Goal: Task Accomplishment & Management: Complete application form

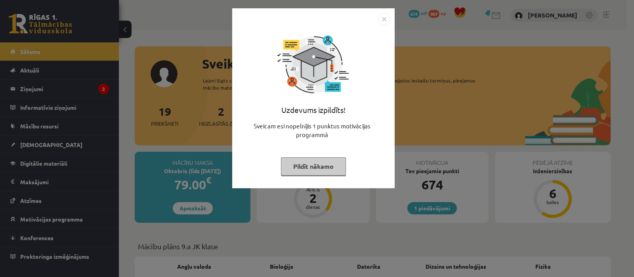
click at [384, 20] on img "Close" at bounding box center [384, 19] width 12 height 12
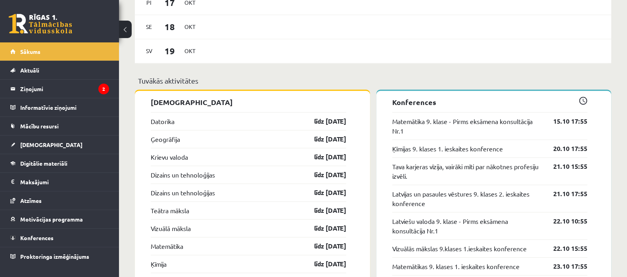
scroll to position [743, 0]
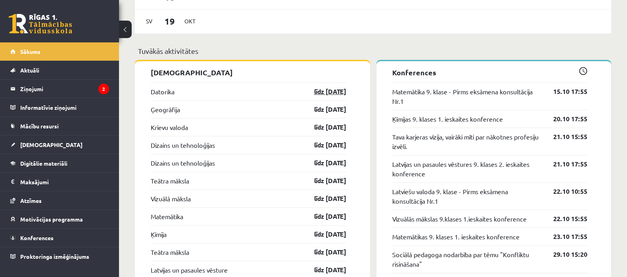
click at [313, 92] on link "līdz 15.10.25" at bounding box center [323, 92] width 46 height 10
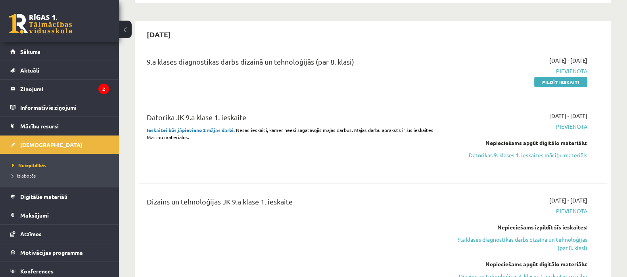
scroll to position [149, 0]
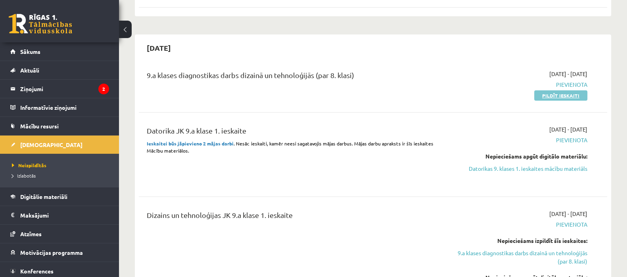
click at [556, 95] on link "Pildīt ieskaiti" at bounding box center [560, 95] width 53 height 10
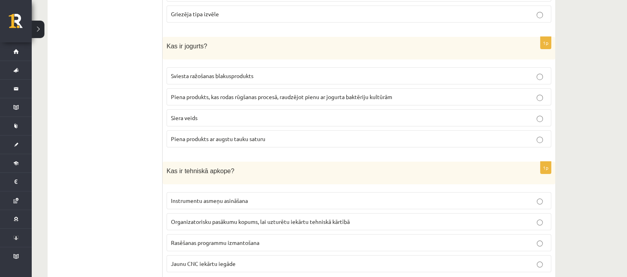
scroll to position [3599, 0]
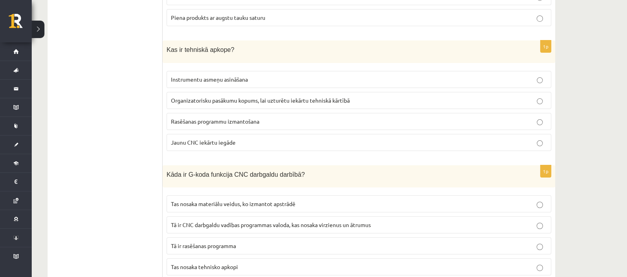
drag, startPoint x: 162, startPoint y: 107, endPoint x: 255, endPoint y: 239, distance: 161.2
copy div "1p Kas ir gadskārtu ieražas? Jauni moderni svētki Tradicionālas darbības, kas s…"
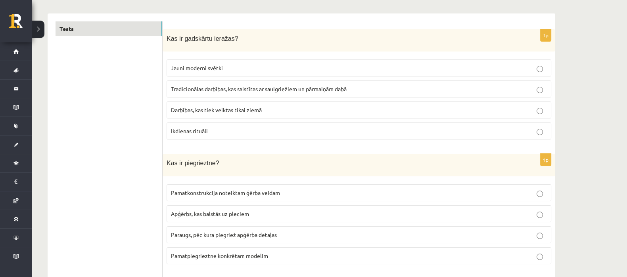
scroll to position [149, 0]
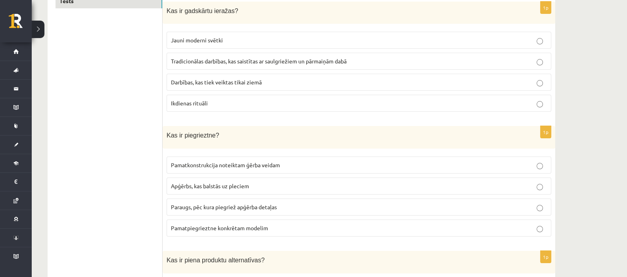
click at [253, 59] on span "Tradicionālas darbības, kas saistītas ar saulgriežiem un pārmaiņām dabā" at bounding box center [259, 60] width 176 height 7
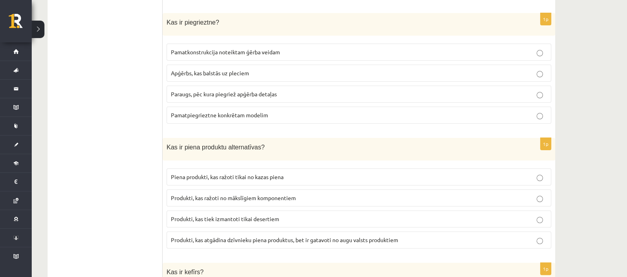
scroll to position [248, 0]
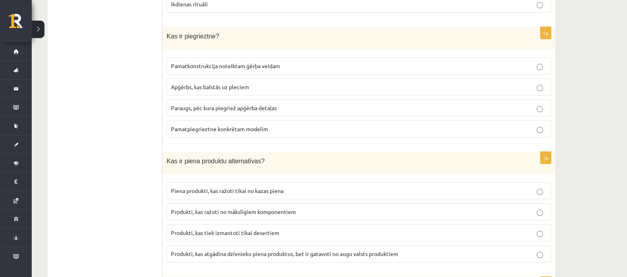
click at [258, 109] on span "Paraugs, pēc kura piegriež apģērba detaļas" at bounding box center [224, 107] width 106 height 7
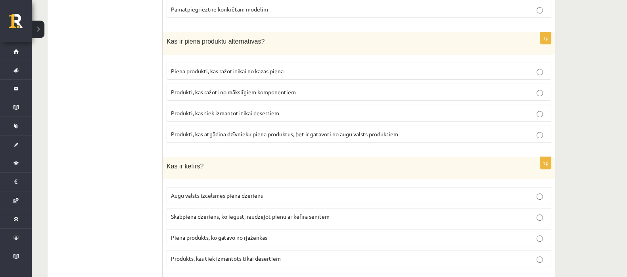
scroll to position [347, 0]
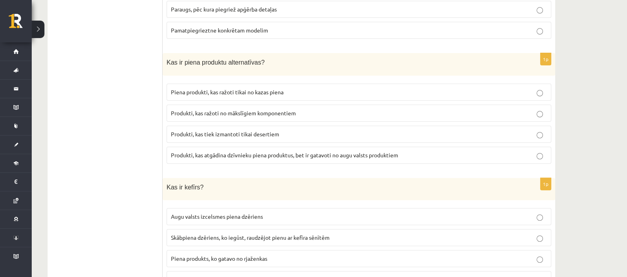
click at [283, 155] on p "Produkti, kas atgādina dzīvnieku piena produktus, bet ir gatavoti no augu valst…" at bounding box center [359, 155] width 376 height 8
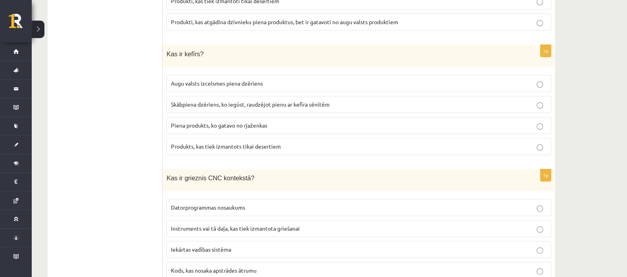
scroll to position [496, 0]
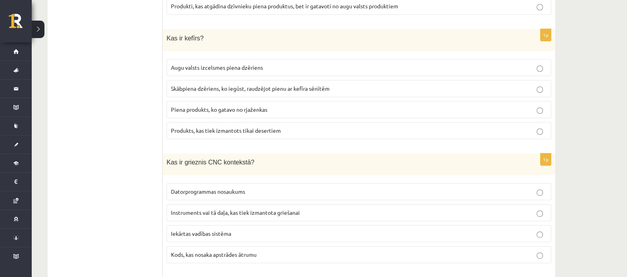
click at [265, 85] on span "Skābpiena dzēriens, ko iegūst, raudzējot pienu ar kefīra sēnītēm" at bounding box center [250, 88] width 159 height 7
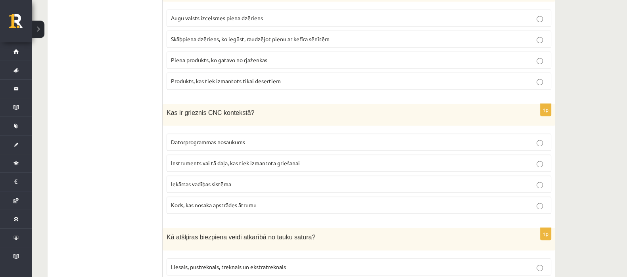
scroll to position [595, 0]
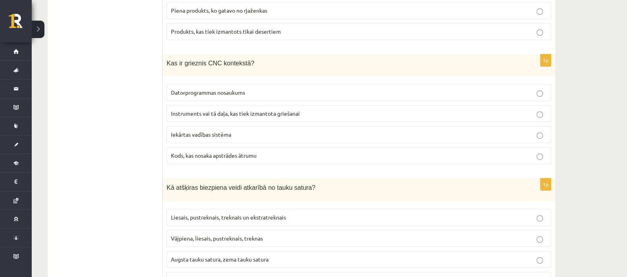
click at [235, 111] on span "Instruments vai tā daļa, kas tiek izmantota griešanai" at bounding box center [235, 113] width 129 height 7
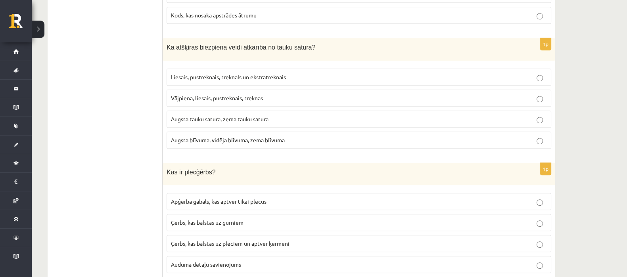
scroll to position [743, 0]
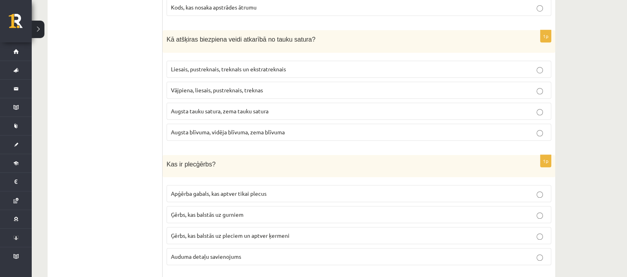
click at [261, 82] on label "Vājpiena, liesais, pustreknais, treknas" at bounding box center [359, 90] width 385 height 17
drag, startPoint x: 262, startPoint y: 77, endPoint x: 140, endPoint y: 108, distance: 125.2
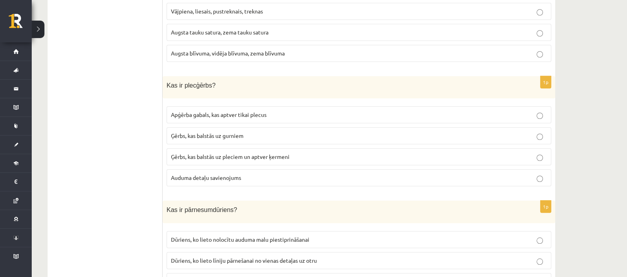
scroll to position [843, 0]
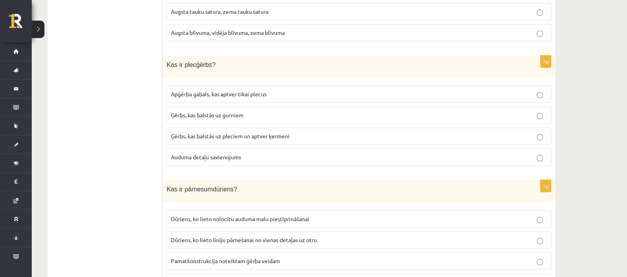
click at [274, 90] on p "Apģērba gabals, kas aptver tikai plecus" at bounding box center [359, 94] width 376 height 8
click at [262, 132] on span "Ģērbs, kas balstās uz pleciem un aptver ķermeni" at bounding box center [230, 135] width 119 height 7
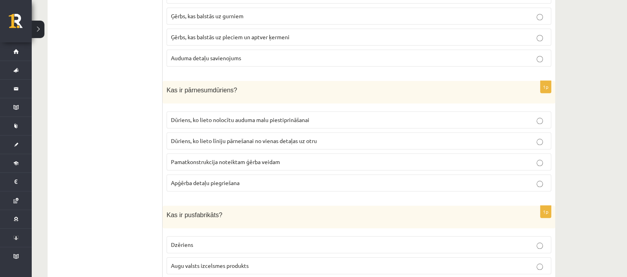
scroll to position [991, 0]
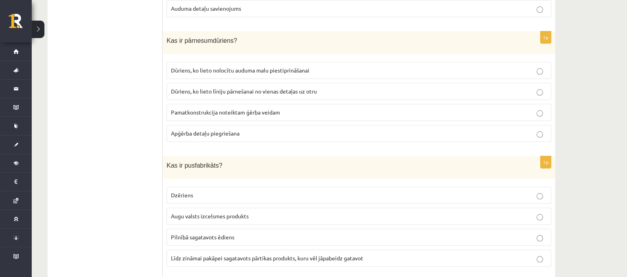
click at [259, 67] on span "Dūriens, ko lieto nolocītu auduma malu piestiprināšanai" at bounding box center [240, 70] width 138 height 7
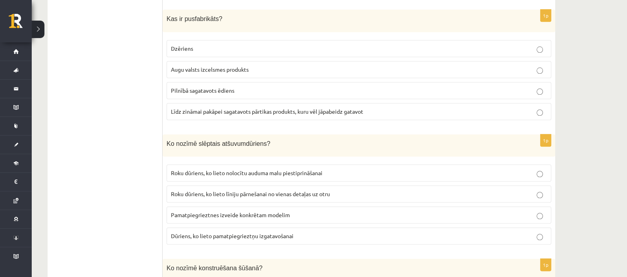
scroll to position [1140, 0]
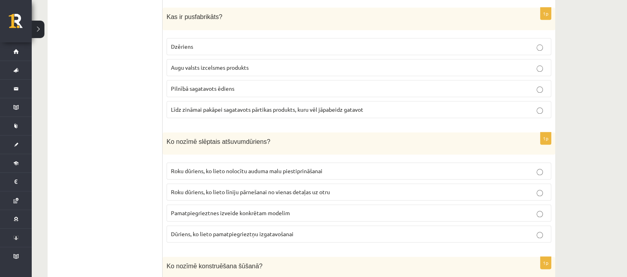
click at [236, 106] on span "Līdz zināmai pakāpei sagatavots pārtikas produkts, kuru vēl jāpabeidz gatavot" at bounding box center [267, 109] width 192 height 7
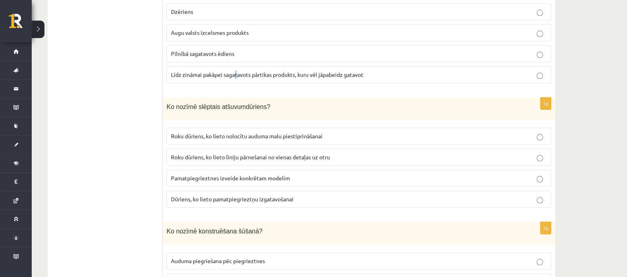
scroll to position [1190, 0]
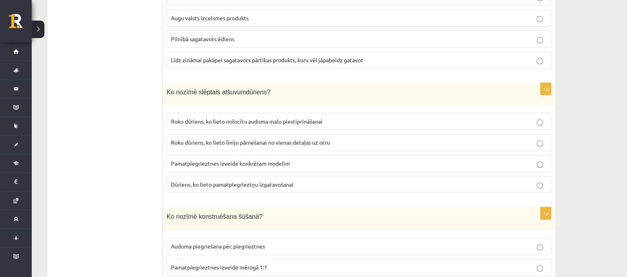
click at [307, 118] on span "Roku dūriens, ko lieto nolocītu auduma malu piestiprināšanai" at bounding box center [246, 121] width 151 height 7
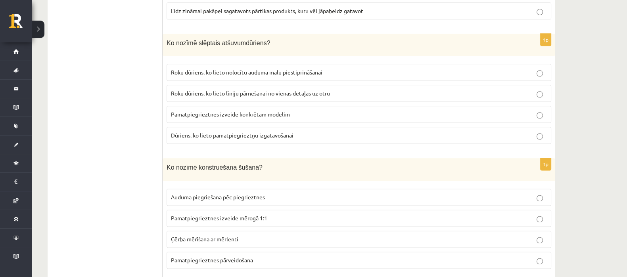
scroll to position [1288, 0]
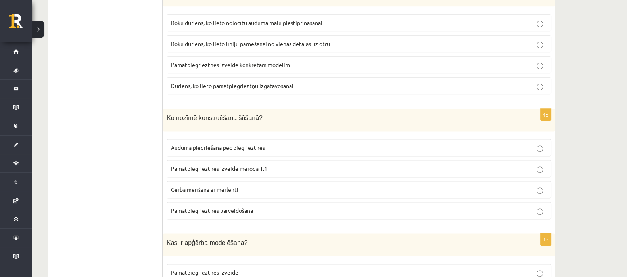
click at [285, 165] on p "Pamatpiegrieztnes izveide mērogā 1:1" at bounding box center [359, 169] width 376 height 8
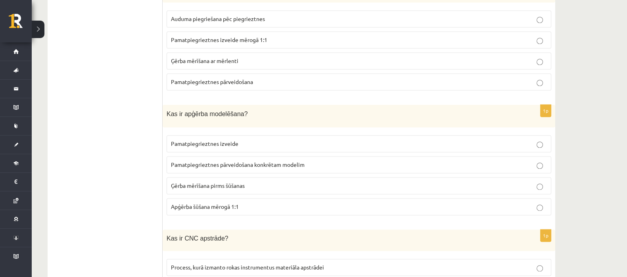
scroll to position [1437, 0]
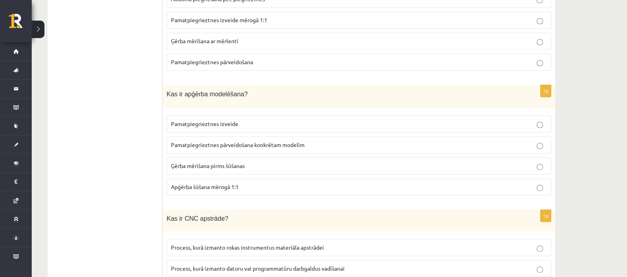
click at [311, 141] on p "Pamatpiegrieztnes pārveidošana konkrētam modelim" at bounding box center [359, 145] width 376 height 8
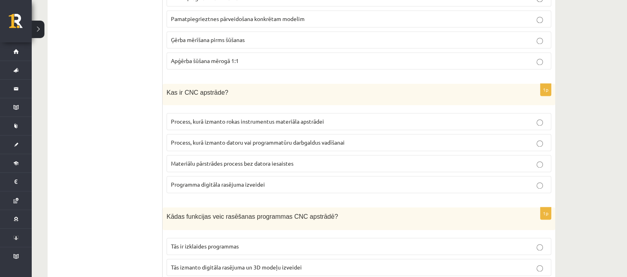
scroll to position [1586, 0]
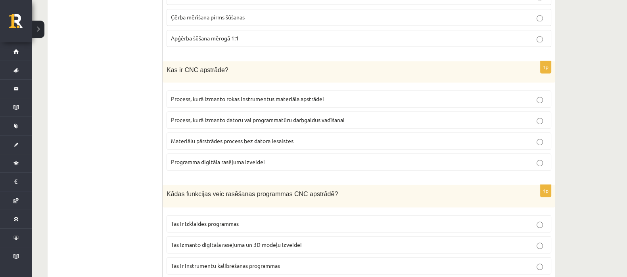
click at [302, 116] on p "Process, kurā izmanto datoru vai programmatūru darbgaldus vadīšanai" at bounding box center [359, 120] width 376 height 8
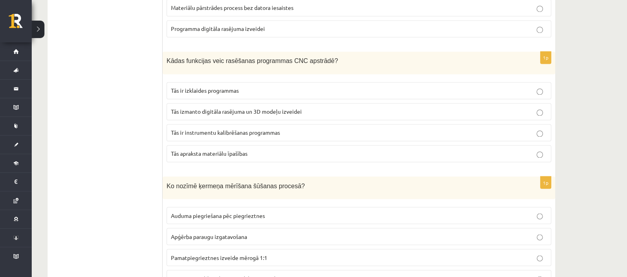
scroll to position [1735, 0]
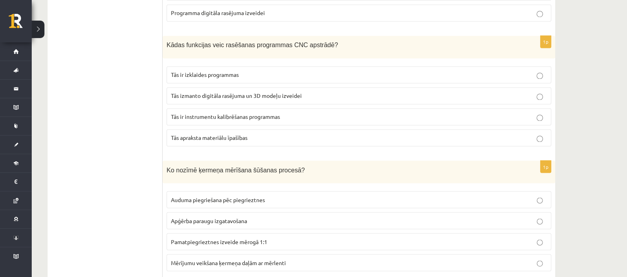
click at [244, 92] on span "Tās izmanto digitāla rasējuma un 3D modeļu izveidei" at bounding box center [236, 95] width 131 height 7
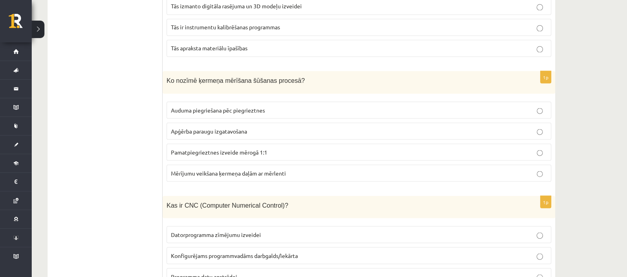
scroll to position [1834, 0]
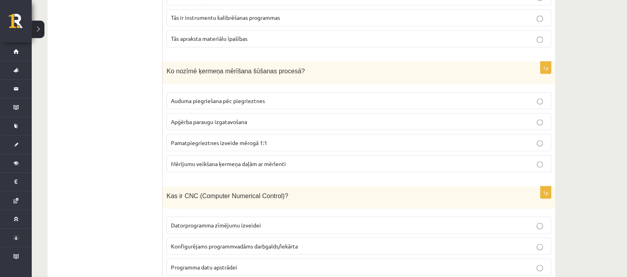
click at [255, 113] on label "Apģērba paraugu izgatavošana" at bounding box center [359, 121] width 385 height 17
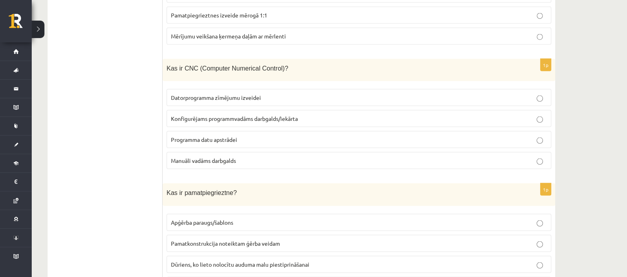
scroll to position [1983, 0]
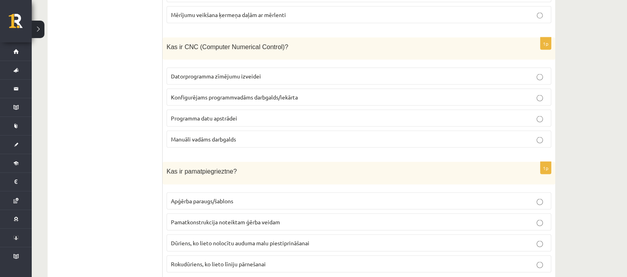
click at [306, 93] on p "Konfigurējams programmvadāms darbgalds/iekārta" at bounding box center [359, 97] width 376 height 8
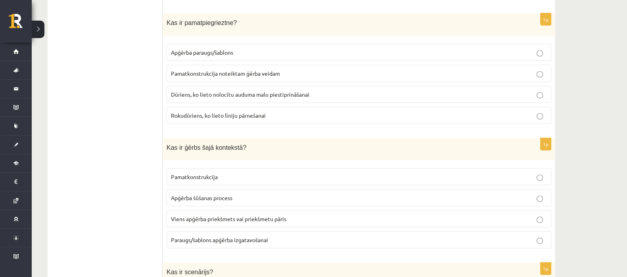
scroll to position [2082, 0]
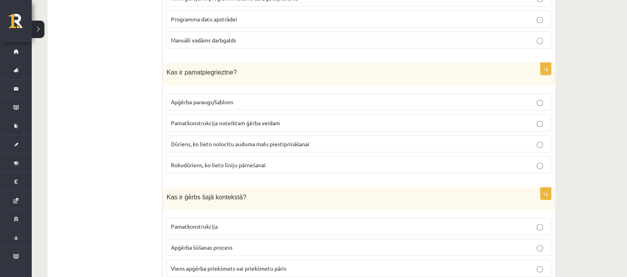
click at [316, 136] on label "Dūriens, ko lieto nolocītu auduma malu piestiprināšanai" at bounding box center [359, 144] width 385 height 17
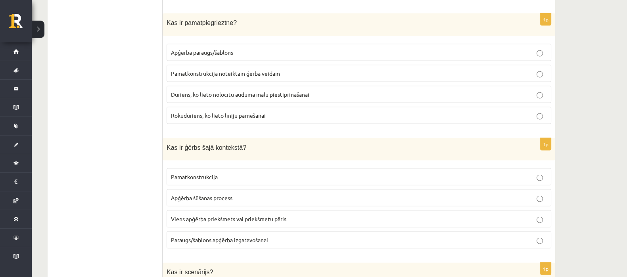
scroll to position [2181, 0]
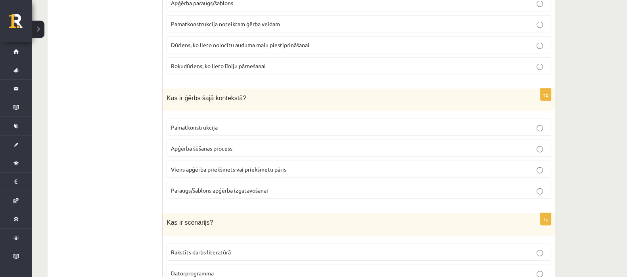
click at [297, 165] on p "Viens apģērba priekšmets vai priekšmetu pāris" at bounding box center [359, 169] width 376 height 8
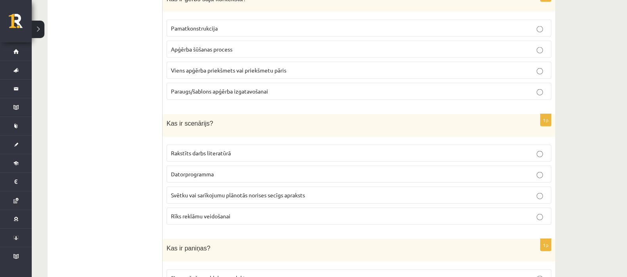
scroll to position [2330, 0]
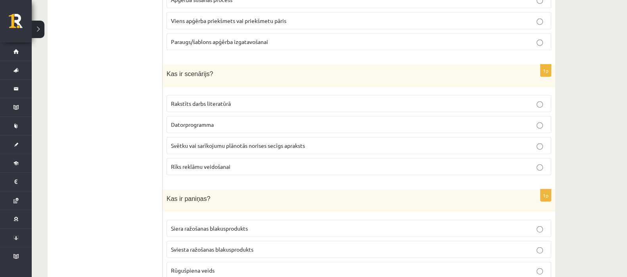
click at [255, 142] on span "Svētku vai sarīkojumu plānotās norises secīgs apraksts" at bounding box center [238, 145] width 134 height 7
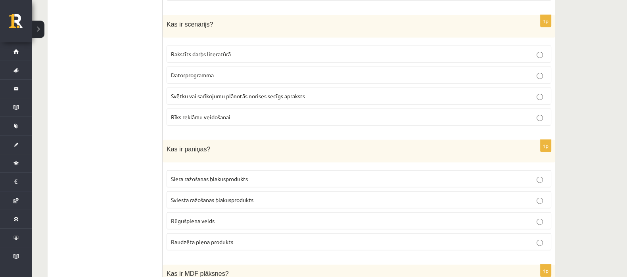
scroll to position [2429, 0]
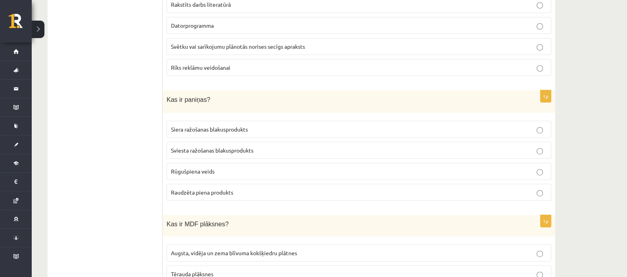
click at [236, 167] on p "Rūgušpiena veids" at bounding box center [359, 171] width 376 height 8
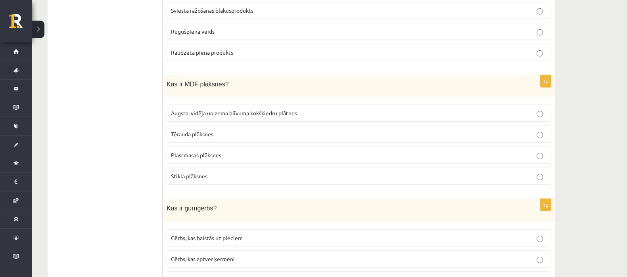
scroll to position [2577, 0]
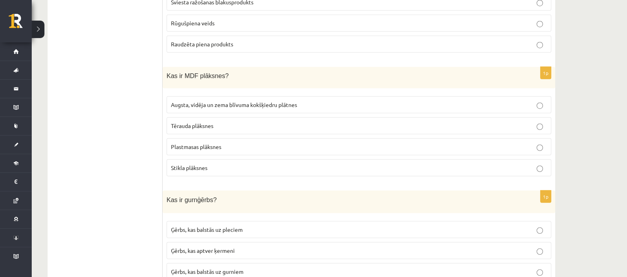
click at [303, 101] on p "Augsta, vidēja un zema blīvuma kokšķiedru plātnes" at bounding box center [359, 105] width 376 height 8
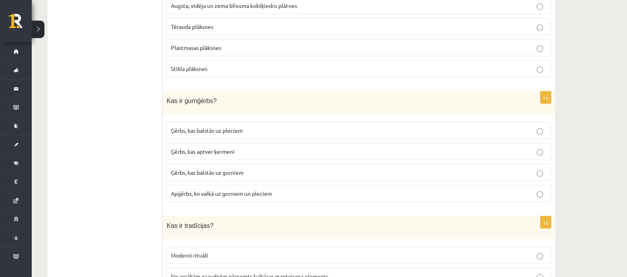
scroll to position [2726, 0]
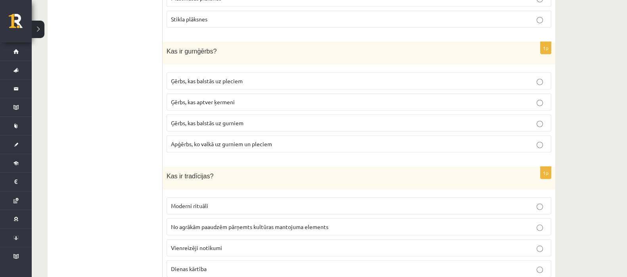
click at [287, 140] on p "Apģērbs, ko valkā uz gurniem un pleciem" at bounding box center [359, 144] width 376 height 8
click at [252, 94] on label "Ģērbs, kas aptver ķermeni" at bounding box center [359, 102] width 385 height 17
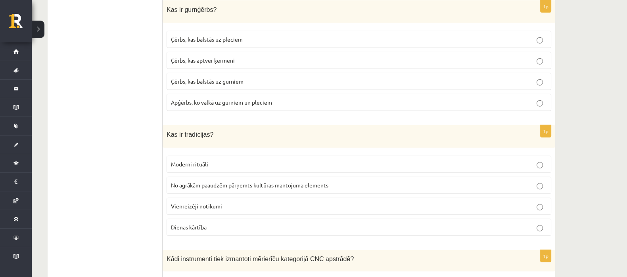
scroll to position [2825, 0]
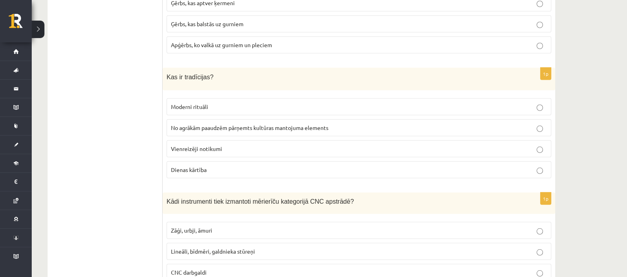
click at [351, 124] on p "No agrākām paaudzēm pārņemts kultūras mantojuma elements" at bounding box center [359, 128] width 376 height 8
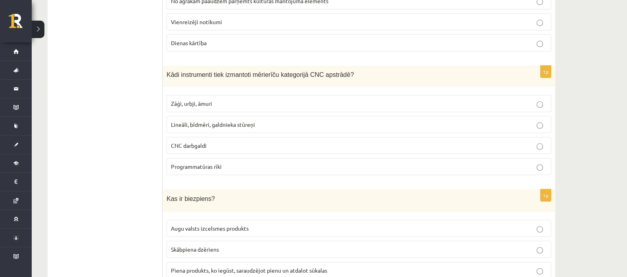
scroll to position [2973, 0]
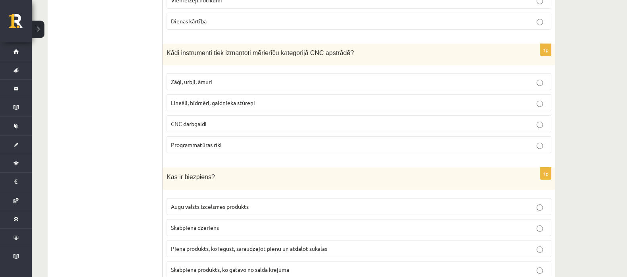
click at [275, 99] on p "Lineāli, bīdmēri, galdnieka stūreņi" at bounding box center [359, 103] width 376 height 8
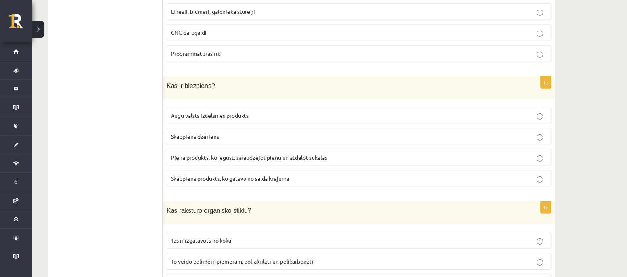
scroll to position [3073, 0]
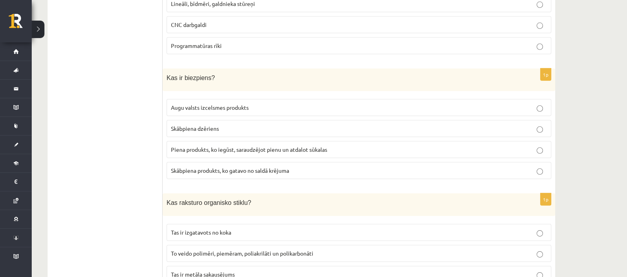
click at [337, 146] on p "Piena produkts, ko iegūst, saraudzējot pienu un atdalot sūkalas" at bounding box center [359, 150] width 376 height 8
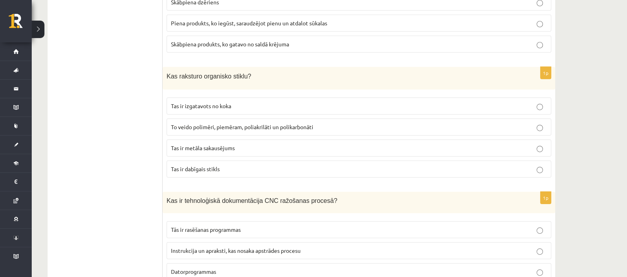
scroll to position [3221, 0]
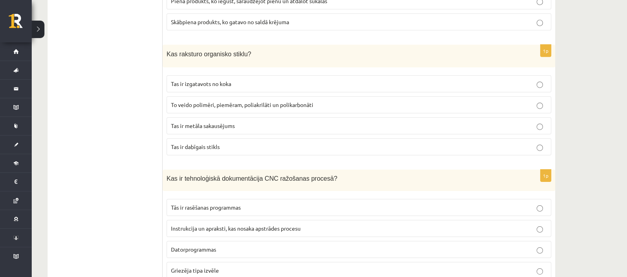
drag, startPoint x: 333, startPoint y: 80, endPoint x: 320, endPoint y: 87, distance: 14.5
click at [330, 96] on label "To veido polimēri, piemēram, poliakrilāti un polikarbonāti" at bounding box center [359, 104] width 385 height 17
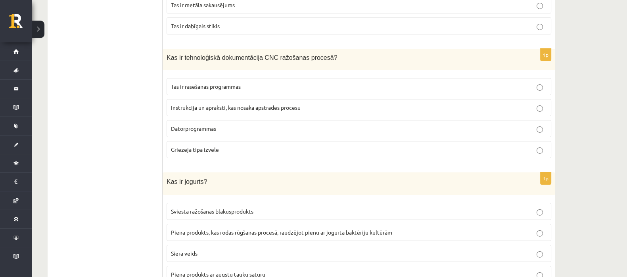
scroll to position [3321, 0]
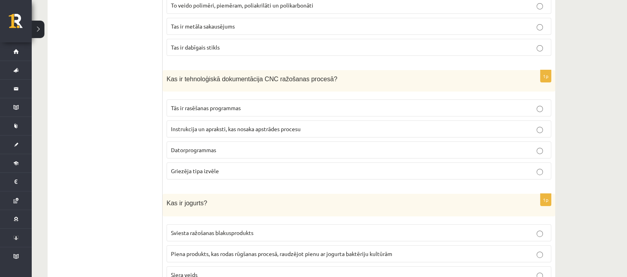
click at [281, 43] on p "Tas ir dabīgais stikls" at bounding box center [359, 47] width 376 height 8
click at [315, 125] on p "Instrukcija un apraksti, kas nosaka apstrādes procesu" at bounding box center [359, 129] width 376 height 8
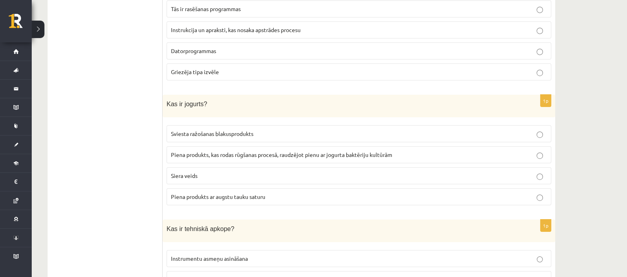
scroll to position [3469, 0]
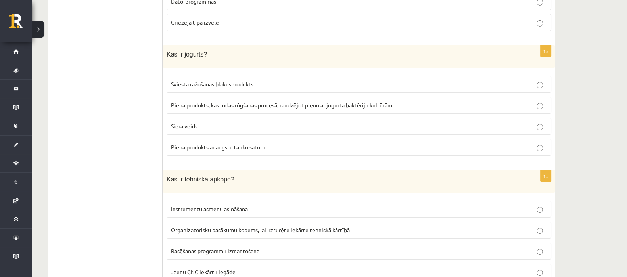
click at [325, 139] on label "Piena produkts ar augstu tauku saturu" at bounding box center [359, 147] width 385 height 17
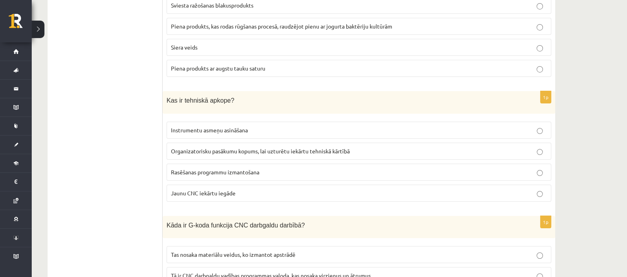
scroll to position [3569, 0]
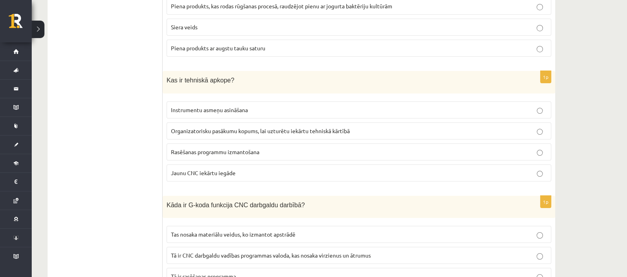
click at [358, 127] on p "Organizatorisku pasākumu kopums, lai uzturētu iekārtu tehniskā kārtībā" at bounding box center [359, 131] width 376 height 8
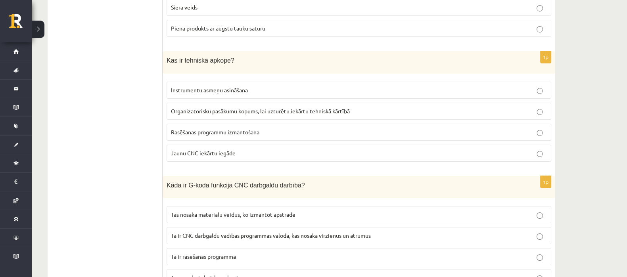
scroll to position [3599, 0]
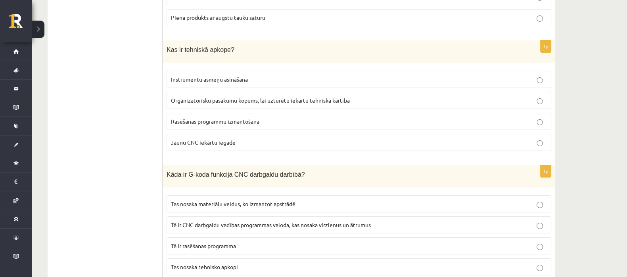
click at [259, 216] on label "Tā ir CNC darbgaldu vadības programmas valoda, kas nosaka virzienus un ātrumus" at bounding box center [359, 224] width 385 height 17
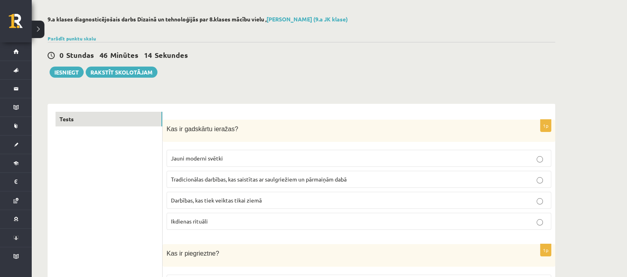
scroll to position [0, 0]
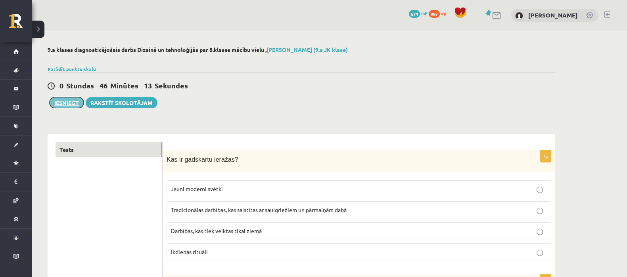
click at [73, 102] on button "Iesniegt" at bounding box center [67, 102] width 34 height 11
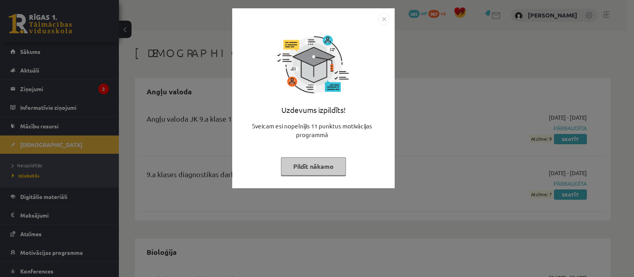
click at [388, 22] on img "Close" at bounding box center [384, 19] width 12 height 12
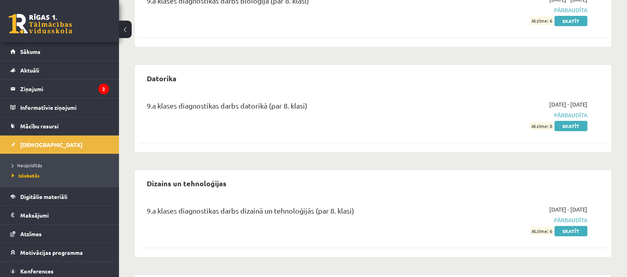
scroll to position [99, 0]
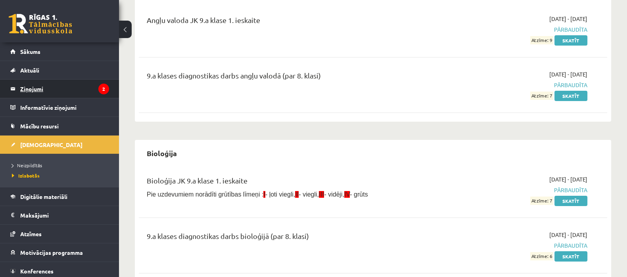
click at [80, 91] on legend "Ziņojumi 2" at bounding box center [64, 89] width 89 height 18
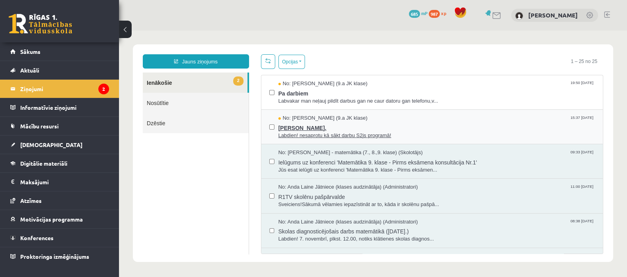
click at [407, 120] on div "No: Jana Anna Kārkliņa (9.a JK klase) 15:37 14/10/2025" at bounding box center [436, 119] width 316 height 8
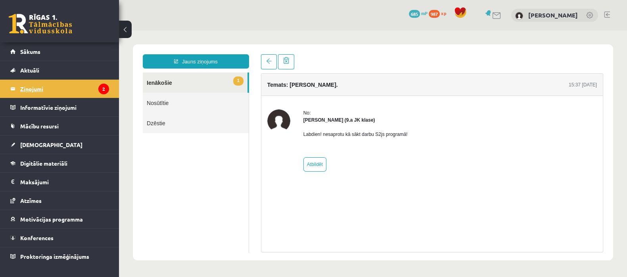
click at [108, 90] on icon "2" at bounding box center [103, 89] width 11 height 11
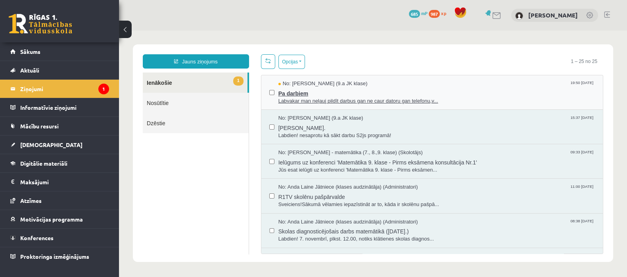
click at [450, 82] on div "No: Paula Grienvalde (9.a JK klase) 19:50 14/10/2025" at bounding box center [436, 84] width 316 height 8
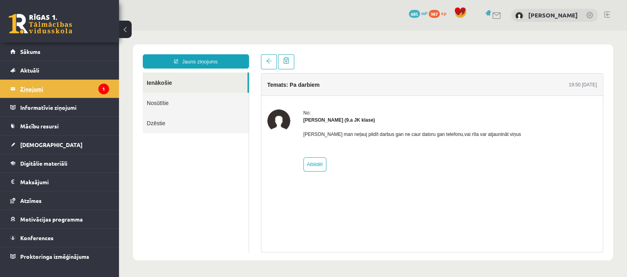
click at [97, 85] on legend "Ziņojumi 1" at bounding box center [64, 89] width 89 height 18
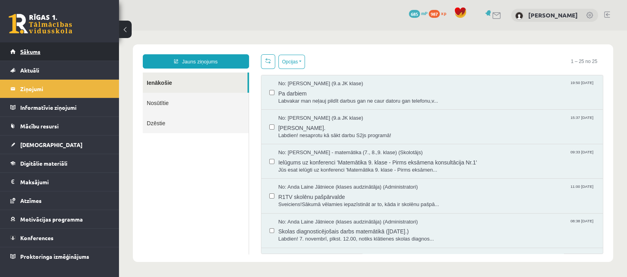
click at [66, 50] on link "Sākums" at bounding box center [59, 51] width 99 height 18
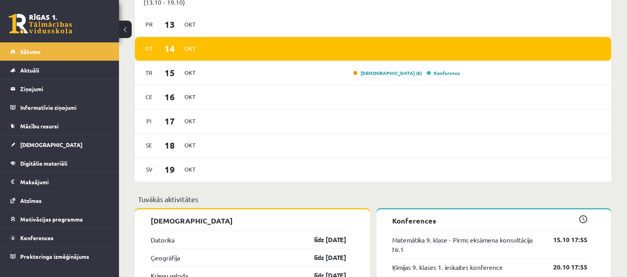
scroll to position [743, 0]
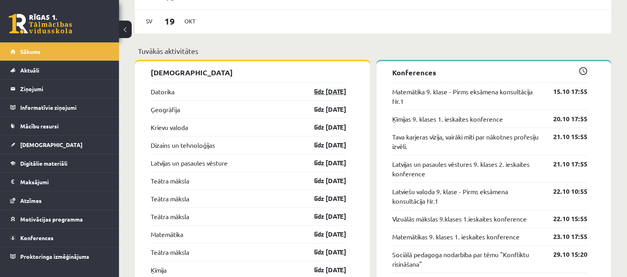
click at [319, 92] on link "līdz 15.10.25" at bounding box center [323, 92] width 46 height 10
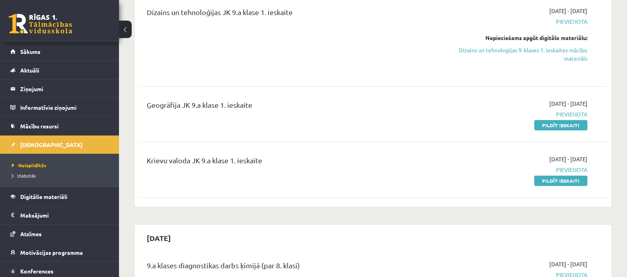
scroll to position [297, 0]
click at [556, 176] on link "Pildīt ieskaiti" at bounding box center [560, 179] width 53 height 10
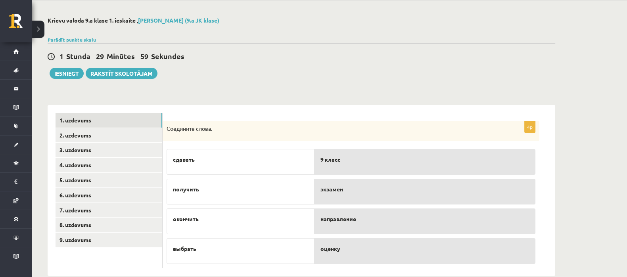
scroll to position [44, 0]
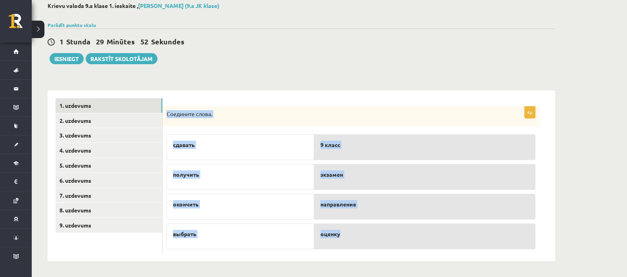
drag, startPoint x: 165, startPoint y: 109, endPoint x: 375, endPoint y: 241, distance: 247.8
click at [375, 241] on div "4p Соедините слова. сдавать получить окончить выбрать 9 класс экзамен направлен…" at bounding box center [351, 180] width 377 height 148
click at [375, 241] on div "оценку" at bounding box center [424, 237] width 221 height 26
drag, startPoint x: 167, startPoint y: 111, endPoint x: 355, endPoint y: 229, distance: 222.1
click at [355, 229] on div "4p Соедините слова. сдавать получить окончить выбрать 9 класс экзамен направлен…" at bounding box center [351, 180] width 377 height 148
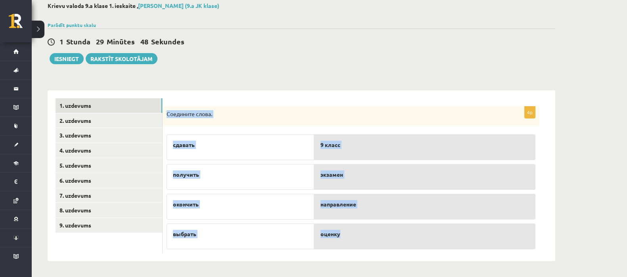
copy div "Соедините слова. сдавать получить окончить выбрать 9 класс экзамен направление …"
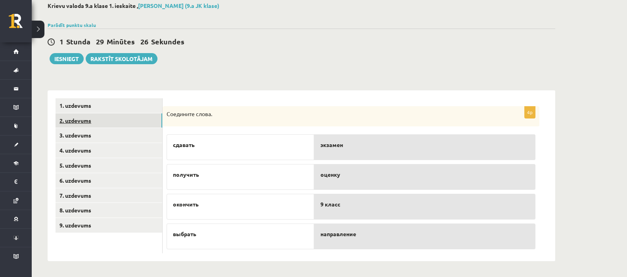
click at [101, 122] on link "2. uzdevums" at bounding box center [109, 120] width 107 height 15
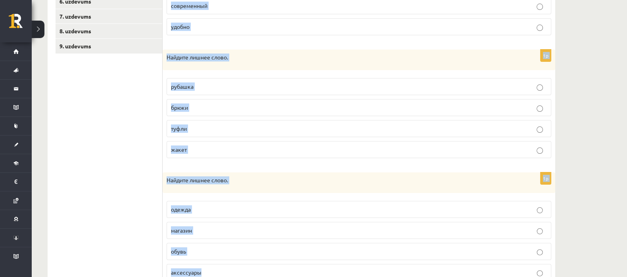
scroll to position [255, 0]
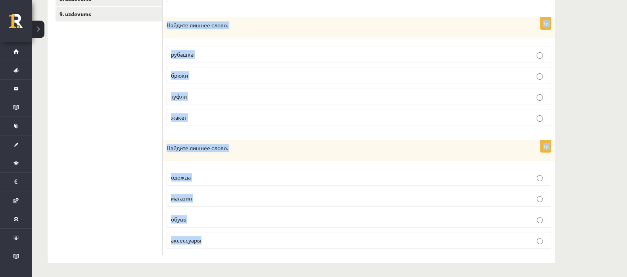
drag, startPoint x: 167, startPoint y: 107, endPoint x: 276, endPoint y: 262, distance: 190.4
click at [276, 262] on div "**********" at bounding box center [301, 27] width 539 height 504
copy form "Найдите лишнее слово. стильный модный современный удобно 1p Найдите лишнее слов…"
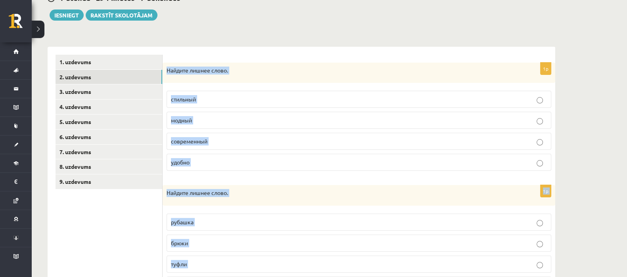
scroll to position [0, 0]
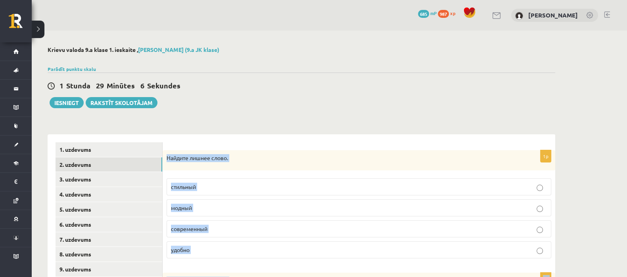
click at [223, 249] on p "удобно" at bounding box center [359, 250] width 376 height 8
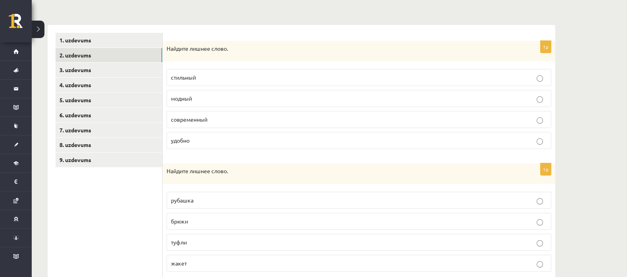
scroll to position [248, 0]
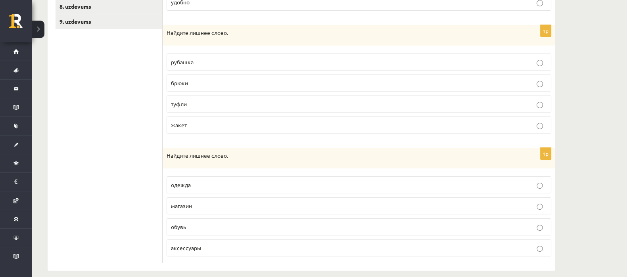
click at [227, 81] on p "брюки" at bounding box center [359, 83] width 376 height 8
click at [216, 226] on p "обувь" at bounding box center [359, 227] width 376 height 8
click at [197, 203] on p "магазин" at bounding box center [359, 206] width 376 height 8
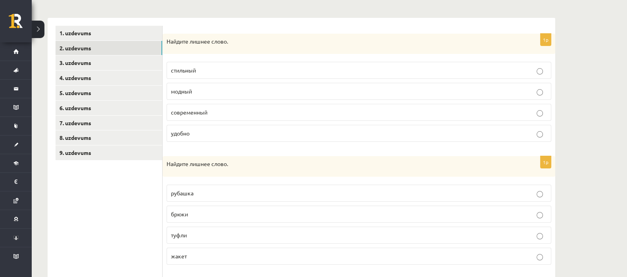
scroll to position [0, 0]
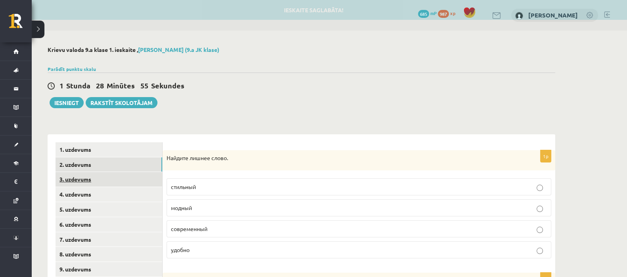
click at [116, 181] on link "3. uzdevums" at bounding box center [109, 179] width 107 height 15
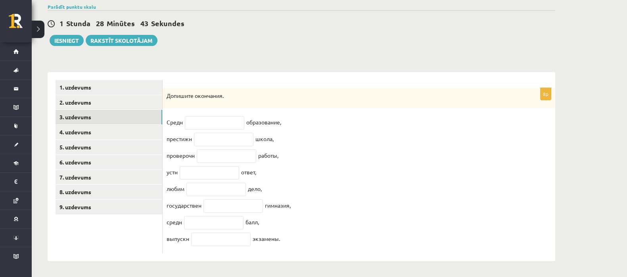
scroll to position [68, 0]
click at [222, 118] on input "text" at bounding box center [214, 122] width 59 height 13
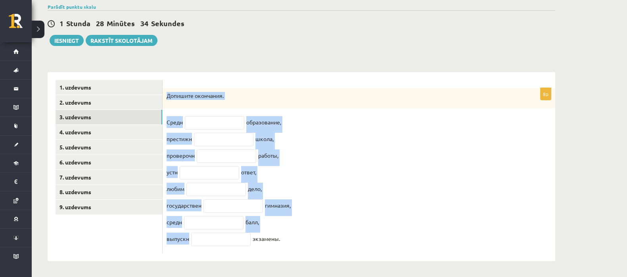
drag, startPoint x: 166, startPoint y: 90, endPoint x: 242, endPoint y: 268, distance: 193.1
click at [242, 268] on div "**********" at bounding box center [301, 122] width 539 height 309
copy div "Допишите окончания. Средн образование, престижн школа, проверочн работы, устн о…"
drag, startPoint x: 321, startPoint y: 128, endPoint x: 276, endPoint y: 108, distance: 49.4
click at [322, 128] on fieldset "Средн образование, престижн школа, проверочн работы, устн ответ, любим дело, го…" at bounding box center [359, 182] width 385 height 133
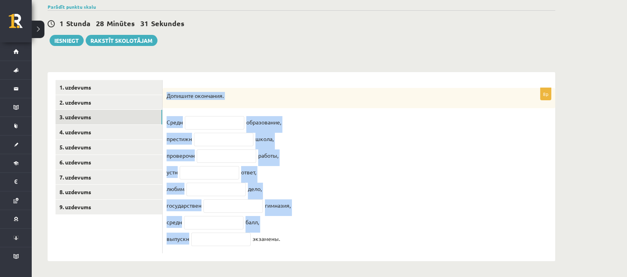
click at [183, 51] on div "**********" at bounding box center [301, 122] width 539 height 309
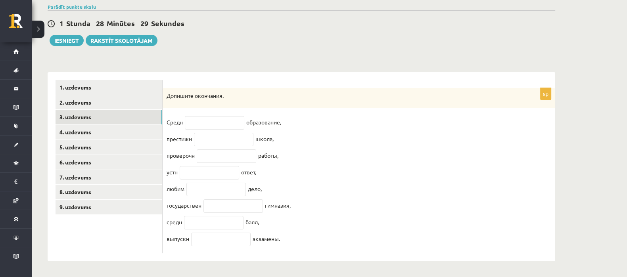
drag, startPoint x: 167, startPoint y: 87, endPoint x: 319, endPoint y: 247, distance: 221.0
click at [319, 247] on div "8p Допишите окончания. Средн образование, престижн школа, проверочн работы, уст…" at bounding box center [359, 171] width 393 height 166
copy div "Допишите окончания. Средн образование, престижн школа, проверочн работы, устн о…"
click at [392, 177] on fieldset "Средн образование, престижн школа, проверочн работы, устн ответ, любим дело, го…" at bounding box center [359, 182] width 385 height 133
click at [112, 126] on link "4. uzdevums" at bounding box center [109, 132] width 107 height 15
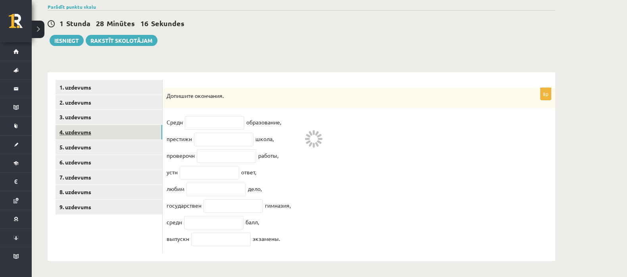
scroll to position [41, 0]
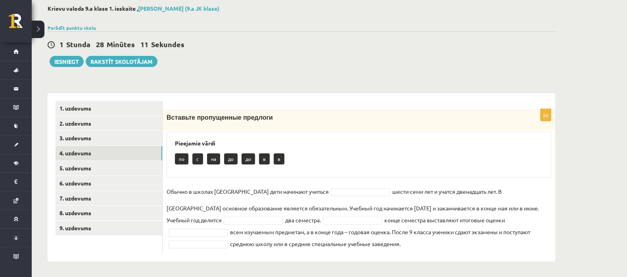
drag, startPoint x: 168, startPoint y: 115, endPoint x: 426, endPoint y: 242, distance: 288.2
click at [426, 242] on div "5p Вставьте пропущенные предлоги Pieejamie vārdi по c на до до в в Обычно в шко…" at bounding box center [359, 181] width 393 height 145
copy div "Вставьте пропущенные предлоги Pieejamie vārdi по c на до до в в Обычно в школах…"
click at [384, 109] on div "Вставьте пропущенные предлоги" at bounding box center [359, 119] width 393 height 21
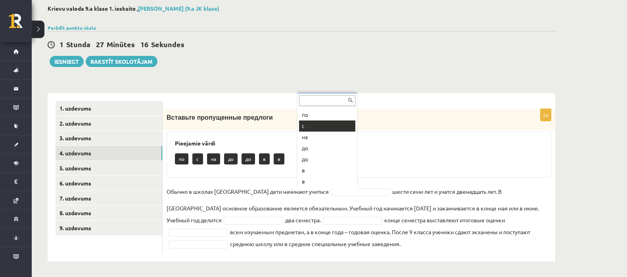
click at [303, 126] on div "Вставьте пропущенные предлоги" at bounding box center [359, 119] width 393 height 21
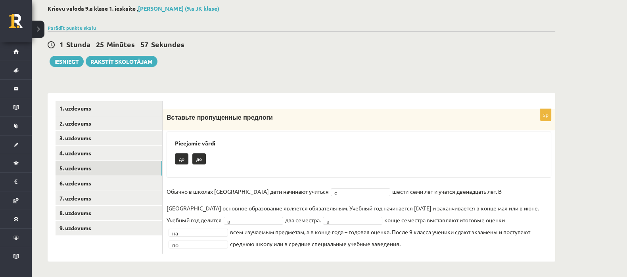
click at [144, 167] on link "5. uzdevums" at bounding box center [109, 168] width 107 height 15
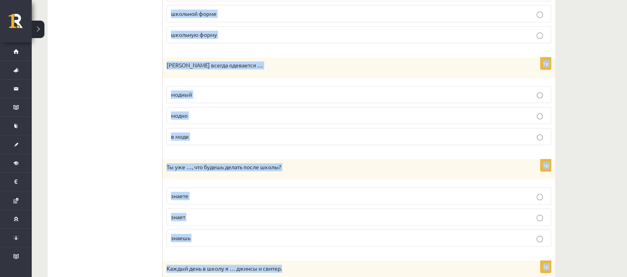
scroll to position [902, 0]
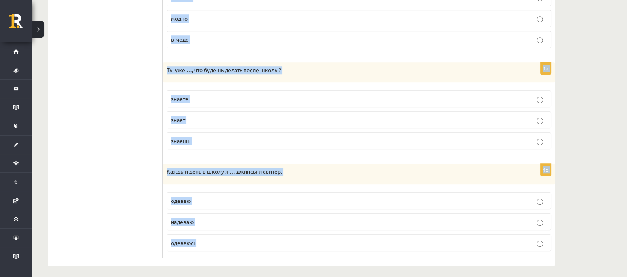
drag, startPoint x: 167, startPoint y: 116, endPoint x: 297, endPoint y: 237, distance: 177.6
drag, startPoint x: 261, startPoint y: 169, endPoint x: 310, endPoint y: 57, distance: 121.8
copy form "В этом году нам надо окончить … в основной школе основную школу основная школа …"
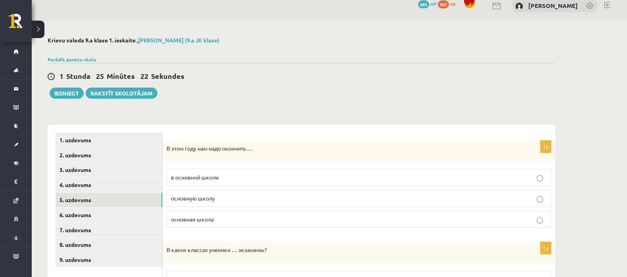
click at [304, 90] on div "1 Stunda 25 Minūtes 22 Sekundes Ieskaite saglabāta! Iesniegt Rakstīt skolotājam" at bounding box center [302, 81] width 508 height 36
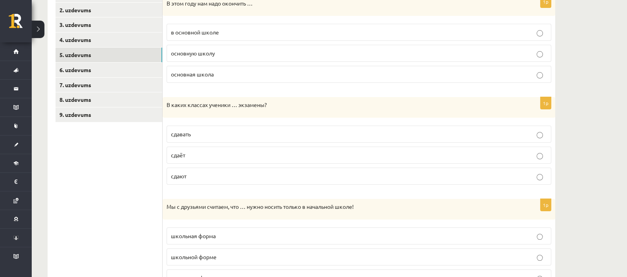
scroll to position [158, 0]
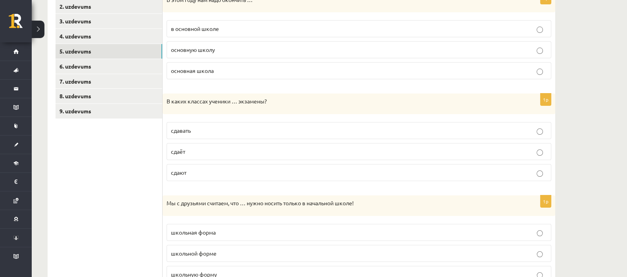
click at [226, 52] on p "основную школу" at bounding box center [359, 50] width 376 height 8
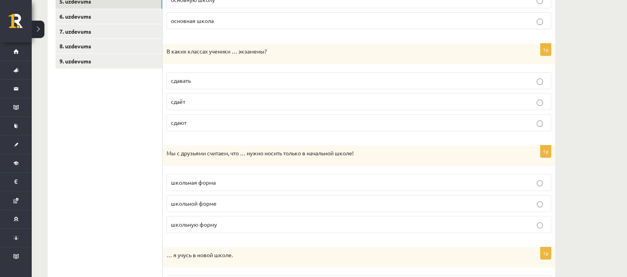
click at [232, 119] on p "сдают" at bounding box center [359, 123] width 376 height 8
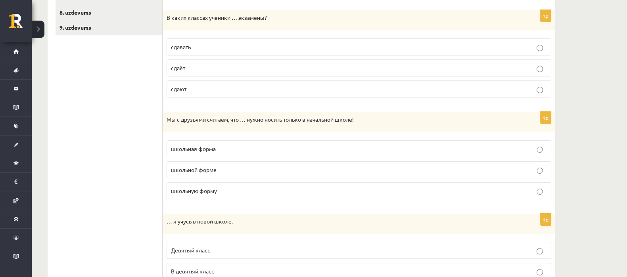
scroll to position [258, 0]
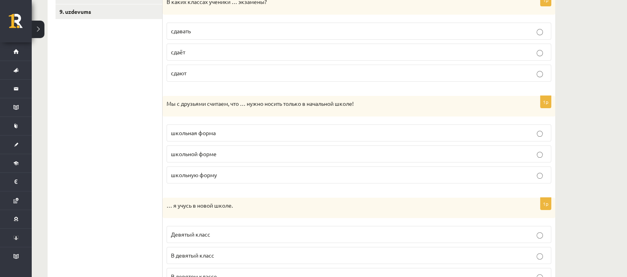
click at [249, 174] on p "школьную форму" at bounding box center [359, 175] width 376 height 8
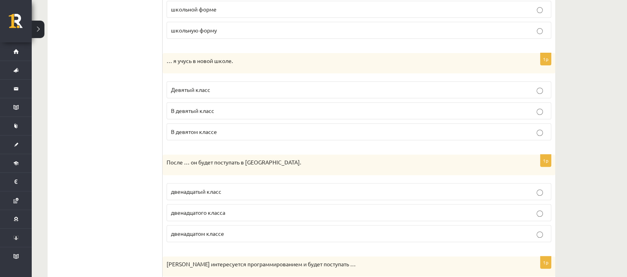
scroll to position [406, 0]
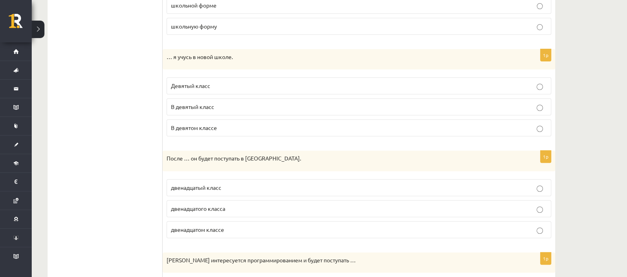
click at [226, 103] on p "В девятый класс" at bounding box center [359, 107] width 376 height 8
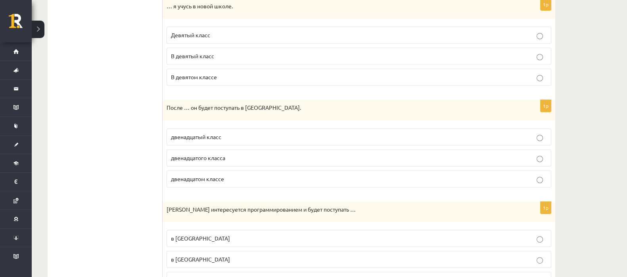
scroll to position [506, 0]
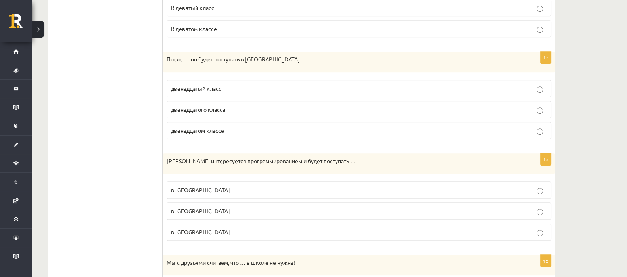
click at [229, 130] on p "двенадцатом классе" at bounding box center [359, 130] width 376 height 8
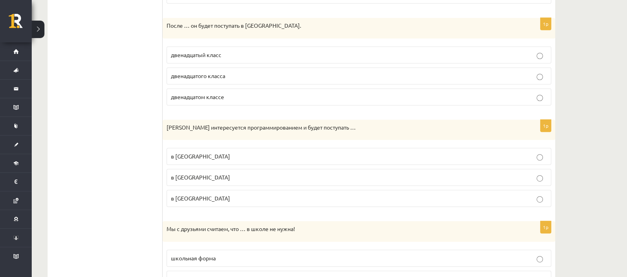
scroll to position [605, 0]
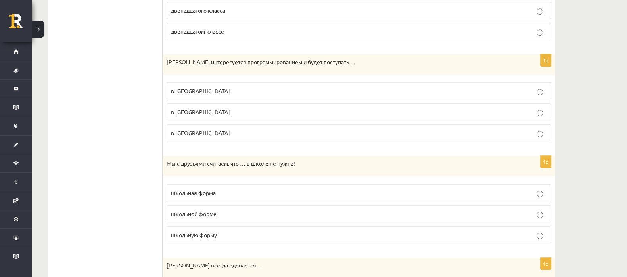
click at [228, 132] on span "в Рижскую Техническую университету" at bounding box center [200, 132] width 59 height 7
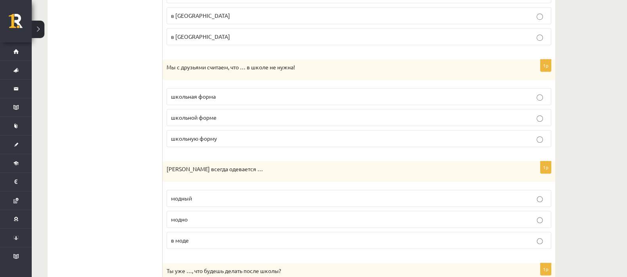
scroll to position [703, 0]
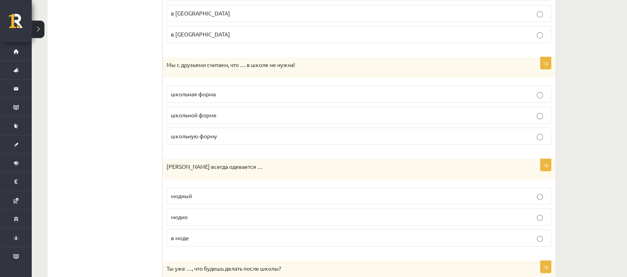
click at [237, 96] on label "школьная форма" at bounding box center [359, 94] width 385 height 17
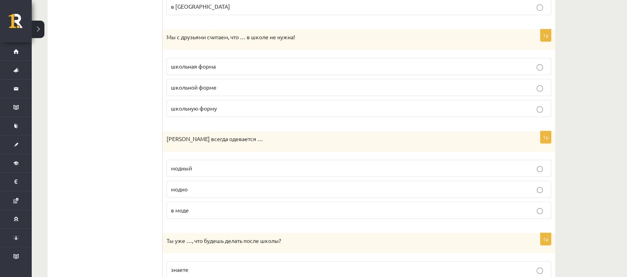
scroll to position [753, 0]
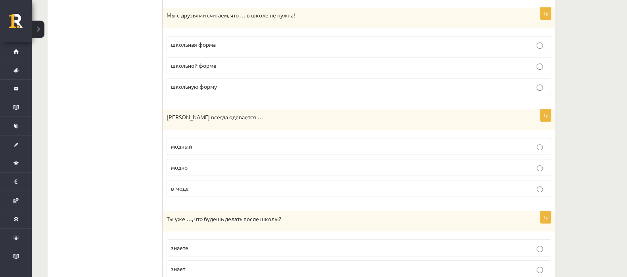
click at [214, 168] on label "модно" at bounding box center [359, 167] width 385 height 17
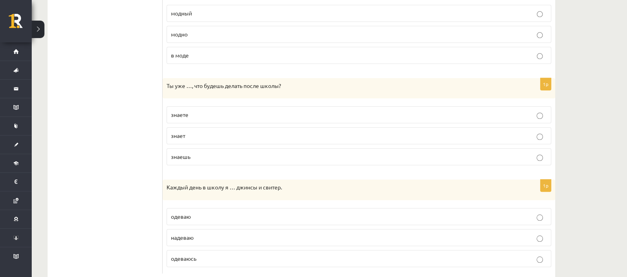
scroll to position [902, 0]
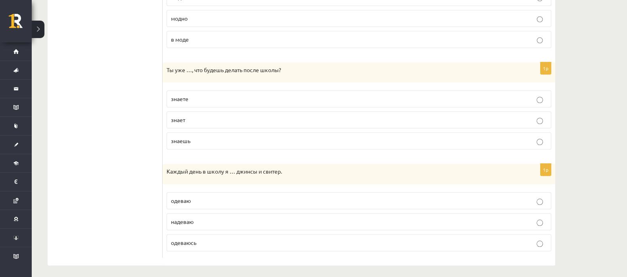
click at [228, 137] on p "знаешь" at bounding box center [359, 141] width 376 height 8
click at [207, 218] on p "надеваю" at bounding box center [359, 222] width 376 height 8
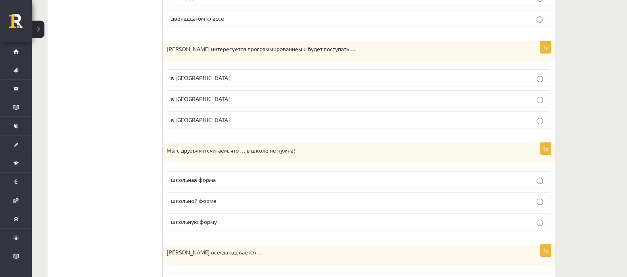
scroll to position [605, 0]
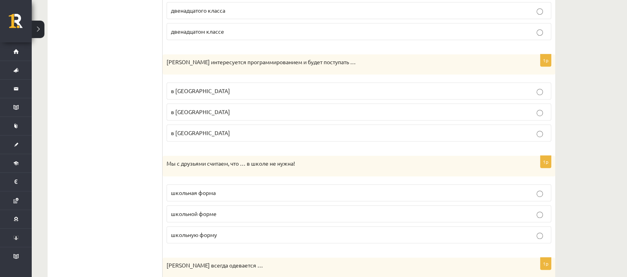
drag, startPoint x: 261, startPoint y: 222, endPoint x: 126, endPoint y: 164, distance: 147.6
click at [125, 171] on ul "1. uzdevums 2. uzdevums 3. uzdevums 4. uzdevums 5. uzdevums 6. uzdevums 7. uzde…" at bounding box center [109, 46] width 107 height 1017
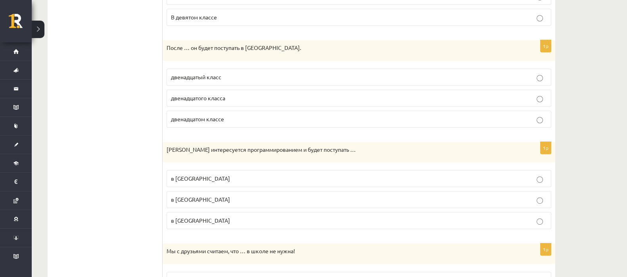
scroll to position [506, 0]
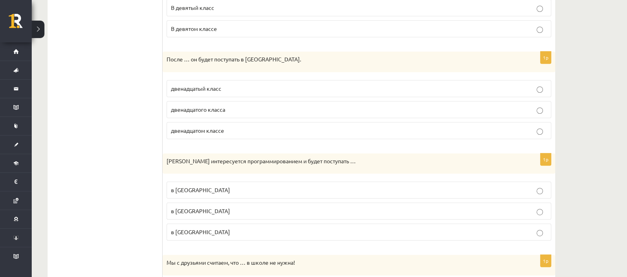
click at [308, 208] on p "в Рижский Технический университет" at bounding box center [359, 211] width 376 height 8
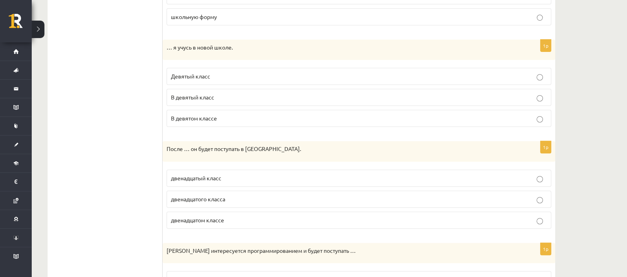
scroll to position [406, 0]
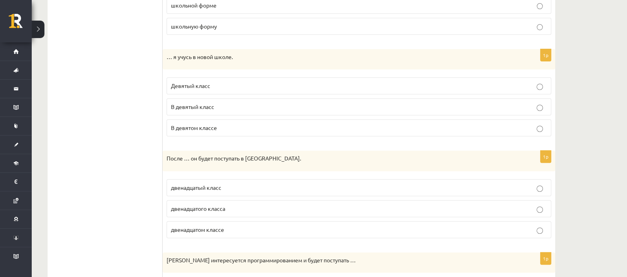
click at [241, 128] on p "В девятом классе" at bounding box center [359, 128] width 376 height 8
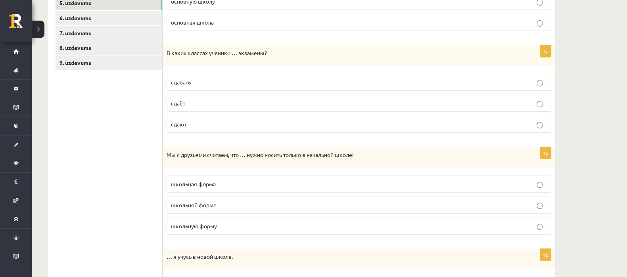
scroll to position [158, 0]
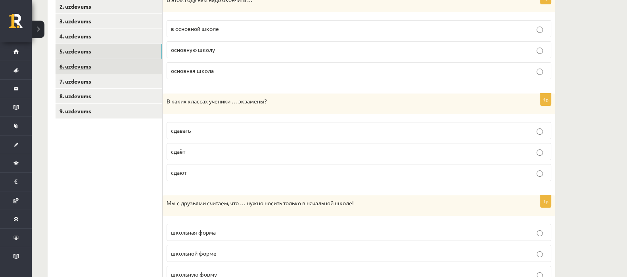
click at [103, 60] on link "6. uzdevums" at bounding box center [109, 66] width 107 height 15
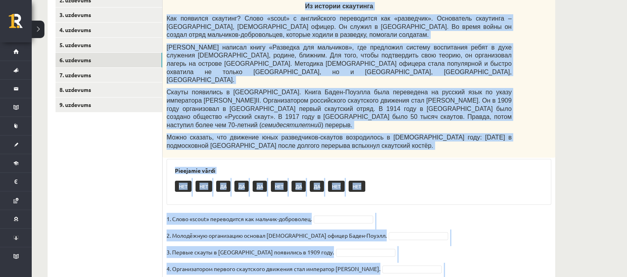
scroll to position [186, 0]
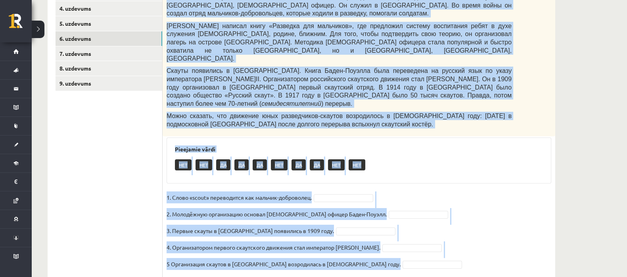
drag, startPoint x: 163, startPoint y: 18, endPoint x: 349, endPoint y: 222, distance: 276.0
click at [384, 257] on div "5p Прочитайте текст и выполните задание. Из истории скаутинга Как появился скау…" at bounding box center [359, 117] width 393 height 338
copy div "Прочитайте текст и выполните задание. Из истории скаутинга Как появился скаутин…"
click at [349, 192] on fieldset "1. Слово «scout» переводится как мальчик-доброволец. 2. Молодёжную организацию …" at bounding box center [359, 233] width 385 height 83
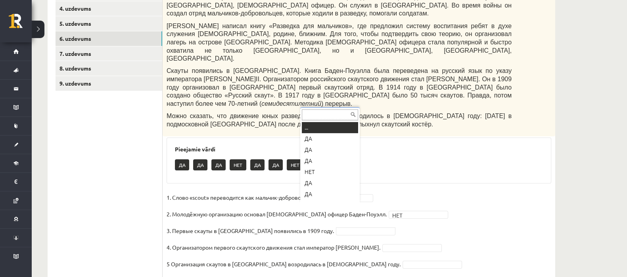
scroll to position [10, 0]
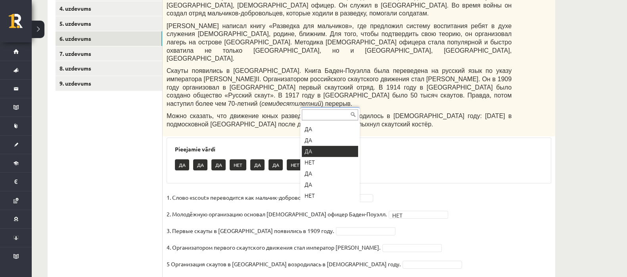
drag, startPoint x: 325, startPoint y: 149, endPoint x: 315, endPoint y: 115, distance: 36.3
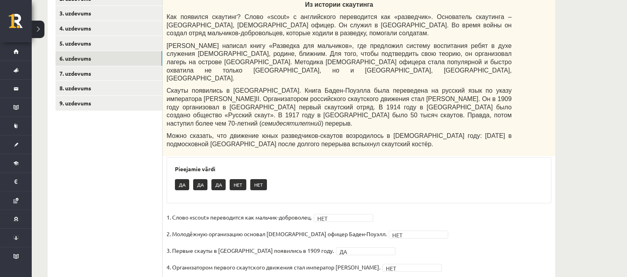
scroll to position [137, 0]
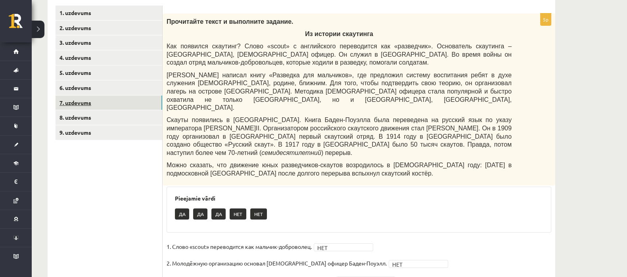
click at [115, 102] on link "7. uzdevums" at bounding box center [109, 103] width 107 height 15
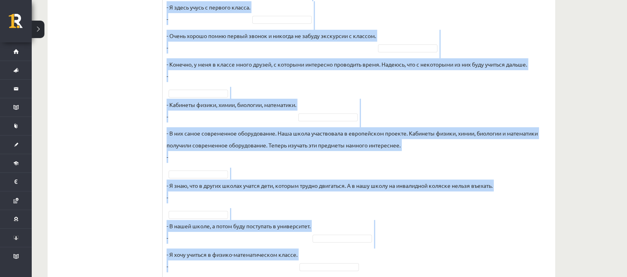
scroll to position [459, 0]
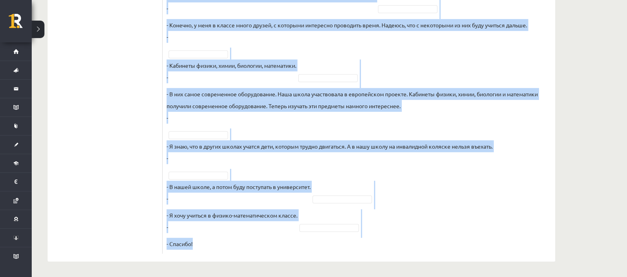
drag, startPoint x: 170, startPoint y: 19, endPoint x: 289, endPoint y: 241, distance: 252.1
copy div "Восстановите интервью. Запишите букву вопроса. А Какие события из школьной жизн…"
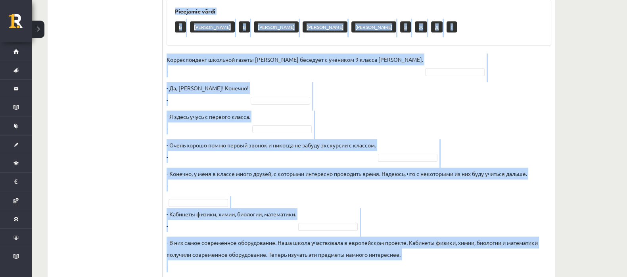
scroll to position [161, 0]
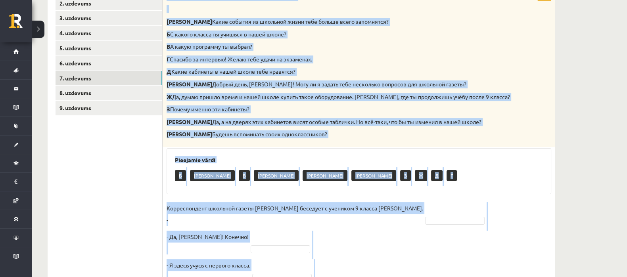
click at [426, 169] on div "Б Е В И А К З Ж Д Г" at bounding box center [359, 176] width 368 height 19
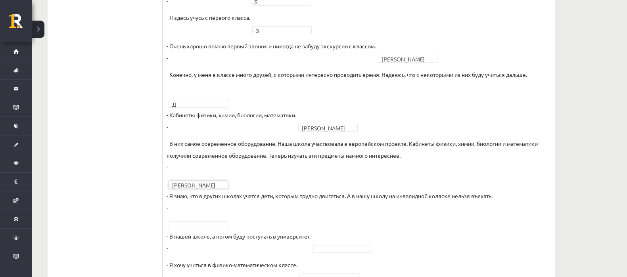
scroll to position [459, 0]
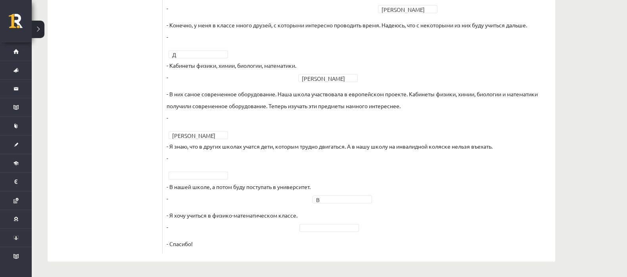
click at [335, 223] on fieldset "Корреспондент школьной газеты Анна Берзиня беседует с учеником 9 класса Андреем…" at bounding box center [359, 77] width 385 height 345
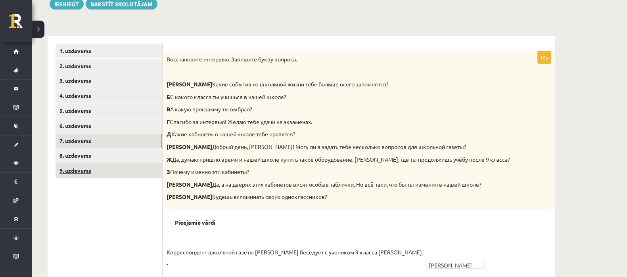
scroll to position [99, 0]
click at [127, 153] on link "8. uzdevums" at bounding box center [109, 155] width 107 height 15
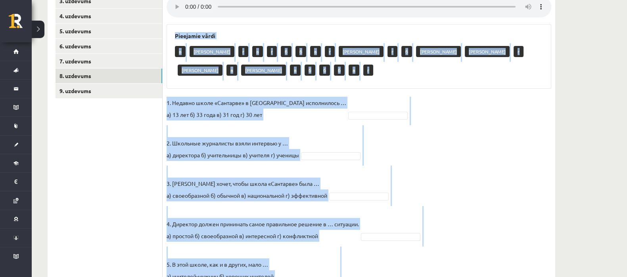
scroll to position [412, 0]
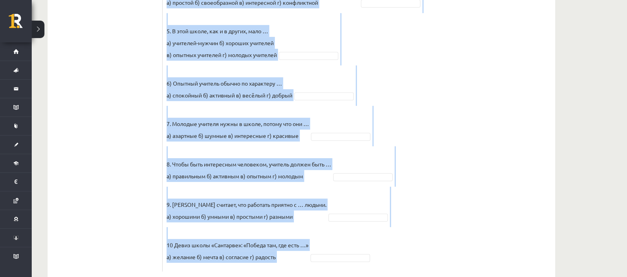
drag, startPoint x: 173, startPoint y: 110, endPoint x: 355, endPoint y: 228, distance: 217.3
click at [375, 234] on div "10p Прослушайте текст и выберите правильный вариант. Pieejamie vārdi в а г в г …" at bounding box center [359, 4] width 393 height 533
copy div "Прослушайте текст и выберите правильный вариант. Pieejamie vārdi в а г в г б б …"
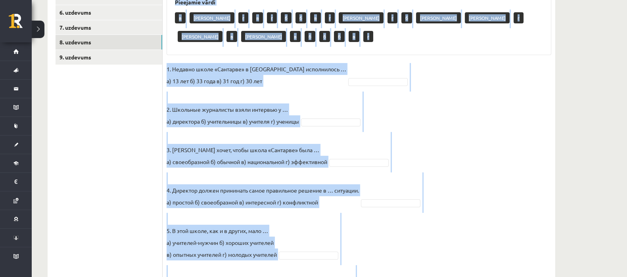
scroll to position [115, 0]
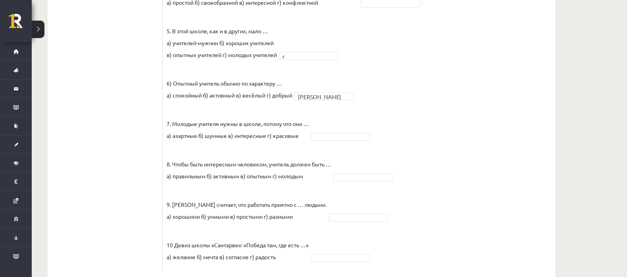
scroll to position [410, 0]
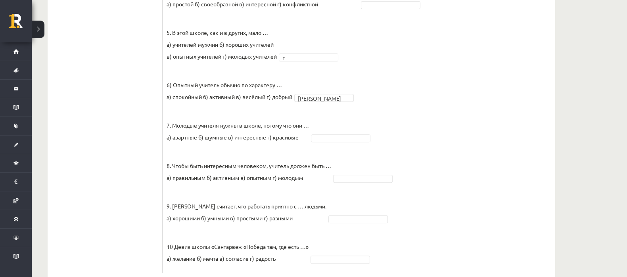
drag, startPoint x: 170, startPoint y: 8, endPoint x: 282, endPoint y: 50, distance: 119.6
click at [282, 50] on div "**********" at bounding box center [302, 2] width 508 height 557
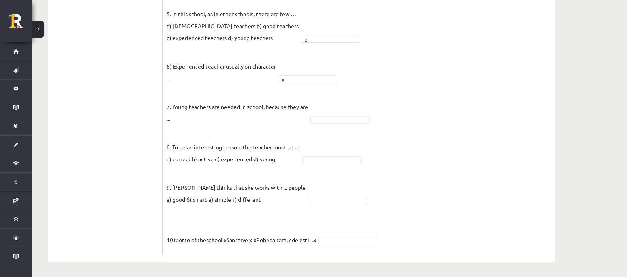
click at [471, 110] on fieldset "1. Недавно школе «Сантарве» в Клайпеде исполнилосо... а) 13 лет б) 33 года в) 3…" at bounding box center [359, 48] width 385 height 404
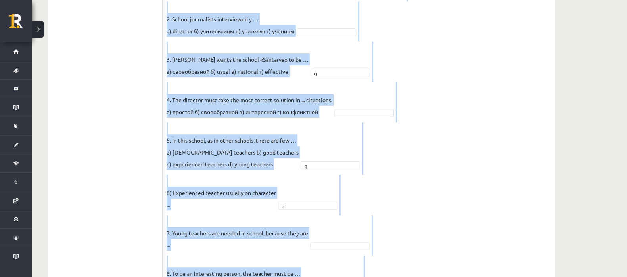
scroll to position [412, 0]
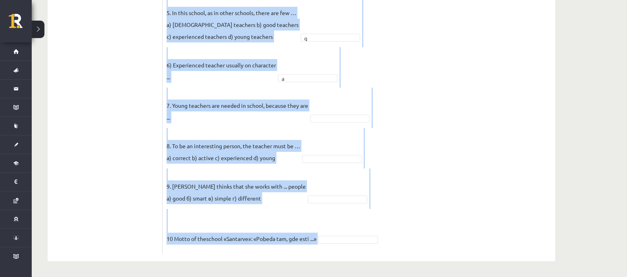
drag, startPoint x: 166, startPoint y: 92, endPoint x: 343, endPoint y: 231, distance: 224.5
click at [479, 72] on fieldset "1. Недавно школе «Сантарве» в Клайпеде исполнилосо... а) 13 лет б) 33 года в) 3…" at bounding box center [359, 47] width 385 height 404
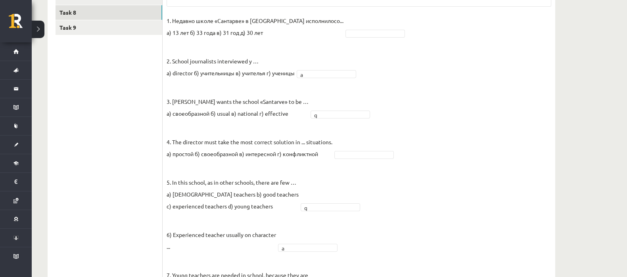
scroll to position [263, 0]
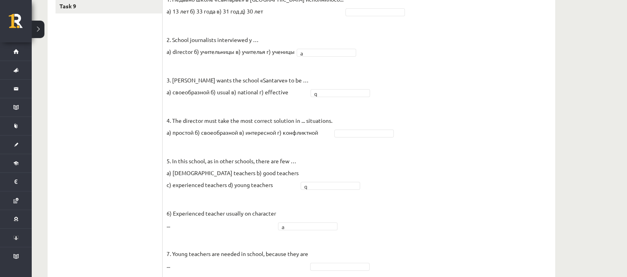
click at [420, 98] on fieldset "1. Недавно школе «Сантарве» в Клайпеде исполнилосо... а) 13 лет б) 33 года в) 3…" at bounding box center [359, 195] width 385 height 404
click at [468, 93] on fieldset "1. Недавно школе «Сантарве» в Клайпеде исполнилосо... а) 13 лет б) 33 года в) 3…" at bounding box center [359, 195] width 385 height 404
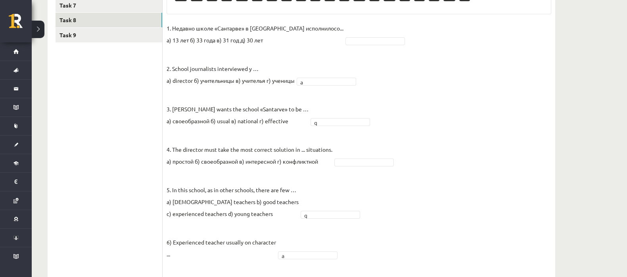
scroll to position [214, 0]
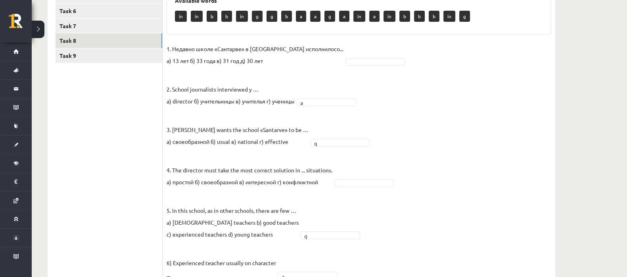
click at [517, 55] on fieldset "1. Недавно школе «Сантарве» в Клайпеде исполнилосо... а) 13 лет б) 33 года в) 3…" at bounding box center [359, 245] width 385 height 404
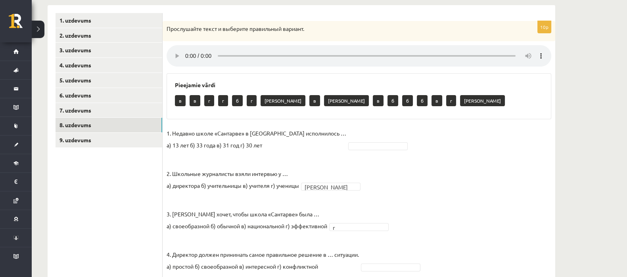
scroll to position [115, 0]
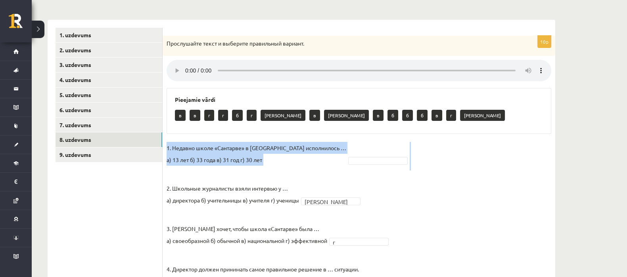
drag, startPoint x: 165, startPoint y: 149, endPoint x: 281, endPoint y: 176, distance: 119.4
copy fieldset "1. Недавно школе «Сантарве» в Клайпеде исполнилось … а) 13 лет б) 33 года в) 31…"
drag, startPoint x: 467, startPoint y: 151, endPoint x: 457, endPoint y: 144, distance: 12.1
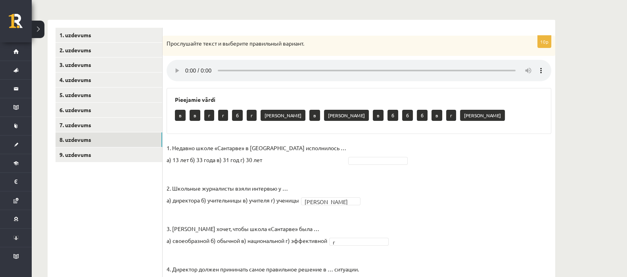
click at [575, 130] on div "**********" at bounding box center [329, 245] width 595 height 658
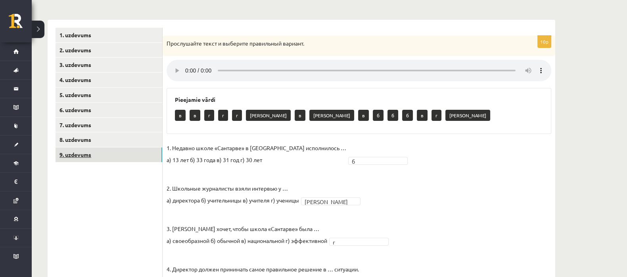
click at [141, 160] on link "9. uzdevums" at bounding box center [109, 155] width 107 height 15
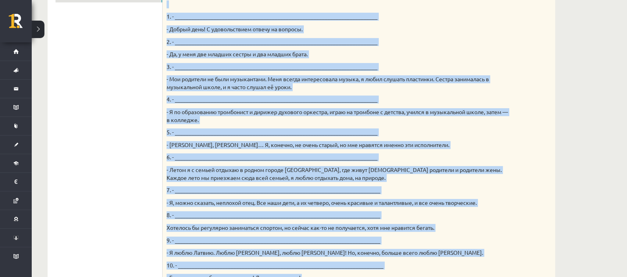
scroll to position [492, 0]
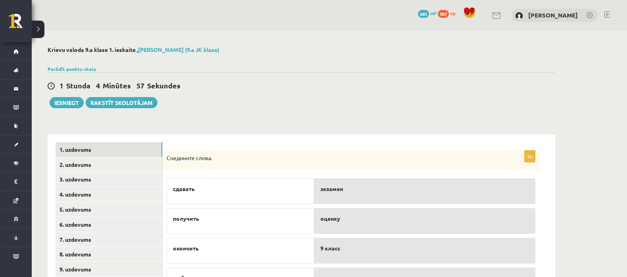
scroll to position [44, 0]
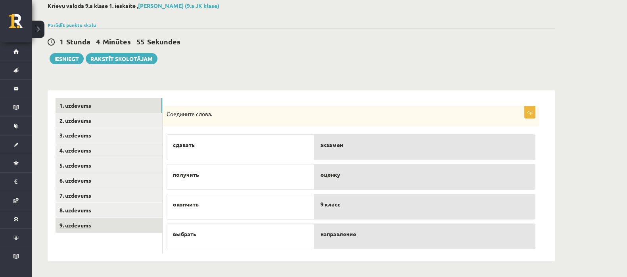
click at [121, 230] on link "9. uzdevums" at bounding box center [109, 225] width 107 height 15
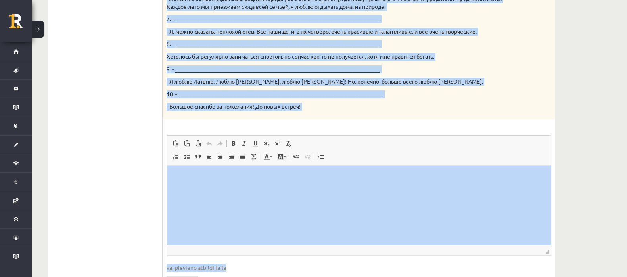
scroll to position [492, 0]
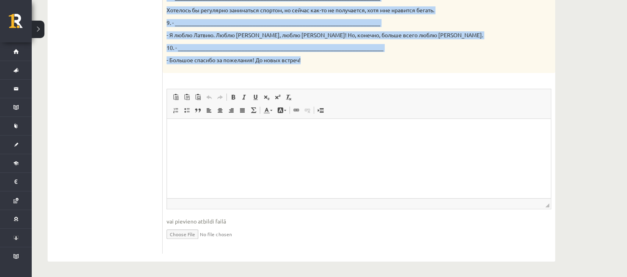
drag, startPoint x: 163, startPoint y: 113, endPoint x: 307, endPoint y: 59, distance: 153.2
copy div "Lore ipsumdolor – sitametco adipiscing elitsedd Eiusmo Tempori. U labore etdolo…"
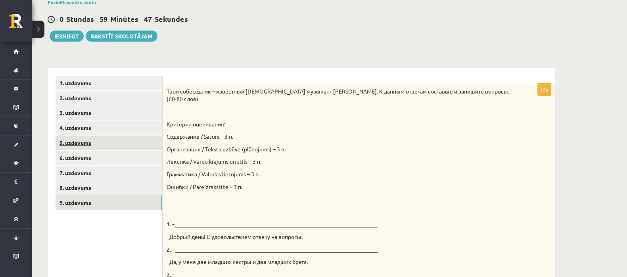
scroll to position [46, 0]
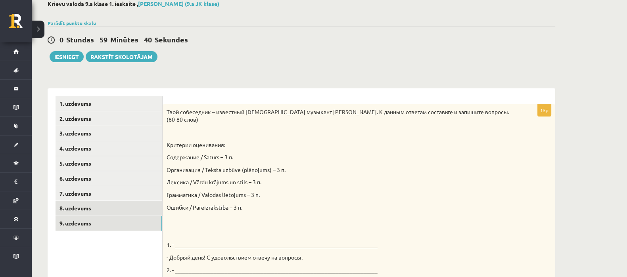
click at [131, 211] on link "8. uzdevums" at bounding box center [109, 208] width 107 height 15
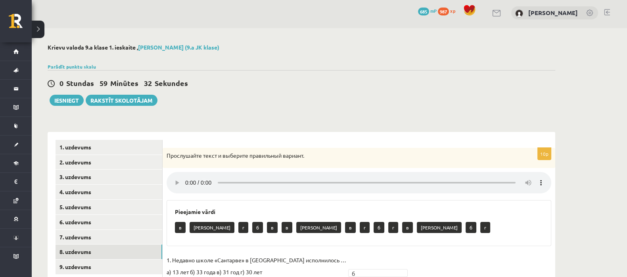
scroll to position [0, 0]
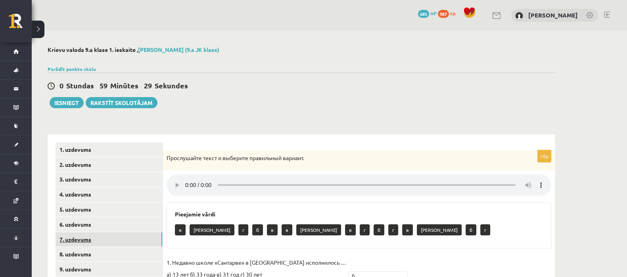
click at [143, 234] on link "7. uzdevums" at bounding box center [109, 239] width 107 height 15
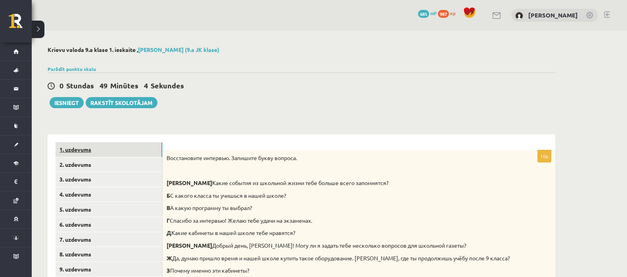
click at [103, 148] on link "1. uzdevums" at bounding box center [109, 149] width 107 height 15
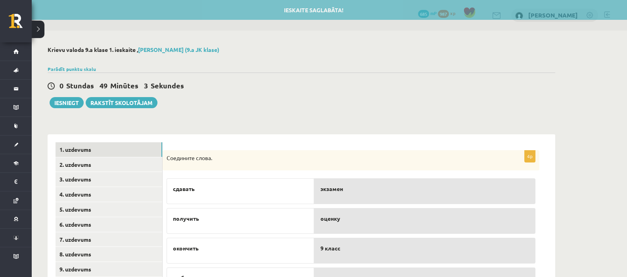
scroll to position [44, 0]
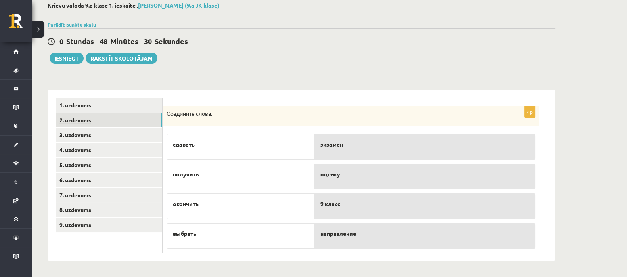
click at [138, 118] on link "2. uzdevums" at bounding box center [109, 120] width 107 height 15
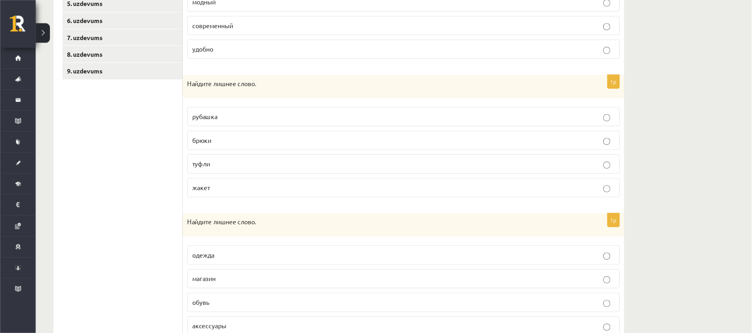
scroll to position [203, 0]
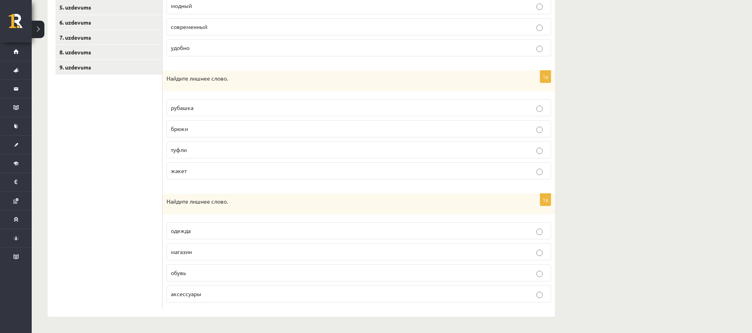
drag, startPoint x: 603, startPoint y: 2, endPoint x: 60, endPoint y: 229, distance: 588.8
click at [60, 229] on ul "1. uzdevums 2. uzdevums 3. uzdevums 4. uzdevums 5. uzdevums 6. uzdevums 7. uzde…" at bounding box center [109, 124] width 107 height 368
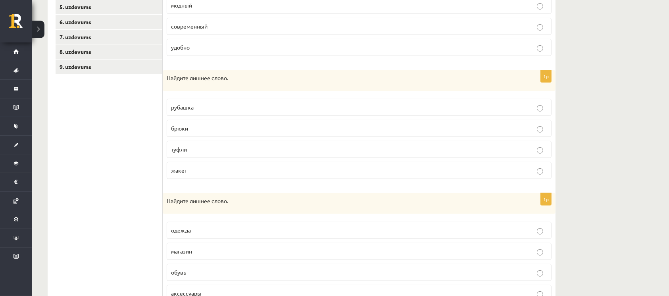
drag, startPoint x: 396, startPoint y: 49, endPoint x: 130, endPoint y: 146, distance: 283.5
click at [130, 146] on ul "1. uzdevums 2. uzdevums 3. uzdevums 4. uzdevums 5. uzdevums 6. uzdevums 7. uzde…" at bounding box center [109, 124] width 107 height 368
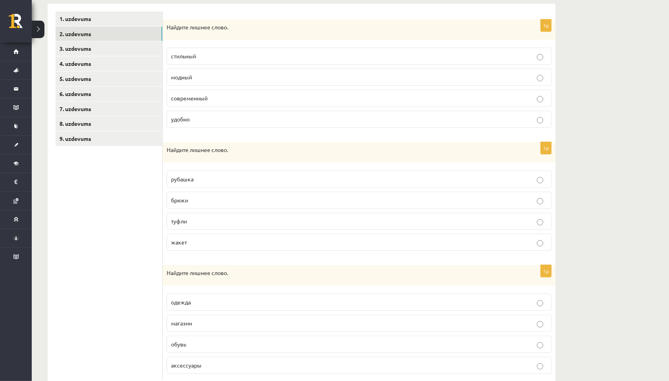
scroll to position [133, 0]
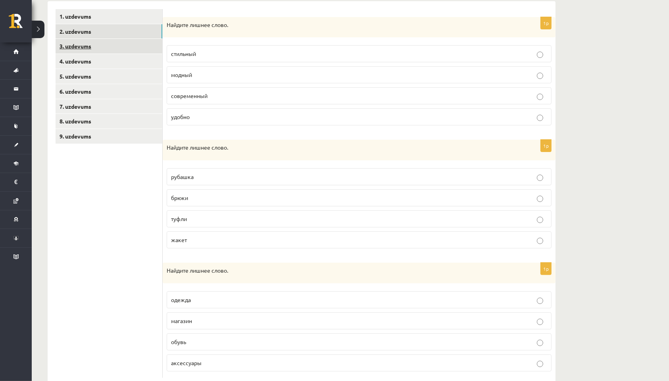
click at [140, 50] on link "3. uzdevums" at bounding box center [109, 46] width 107 height 15
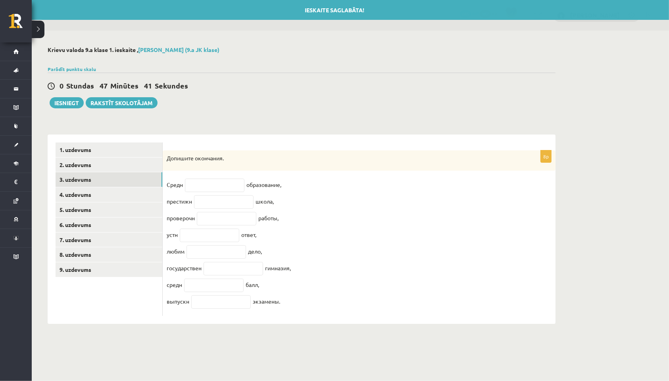
scroll to position [0, 0]
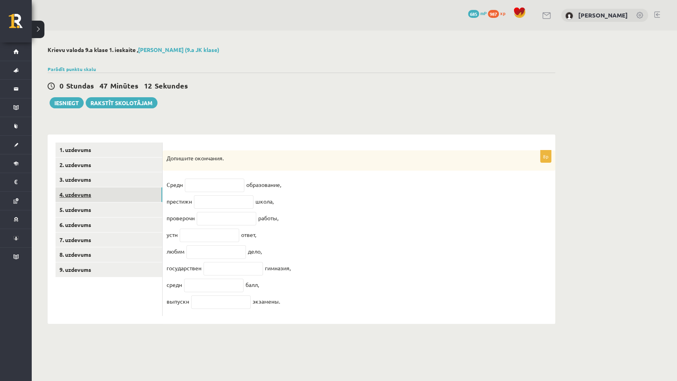
click at [137, 197] on link "4. uzdevums" at bounding box center [109, 194] width 107 height 15
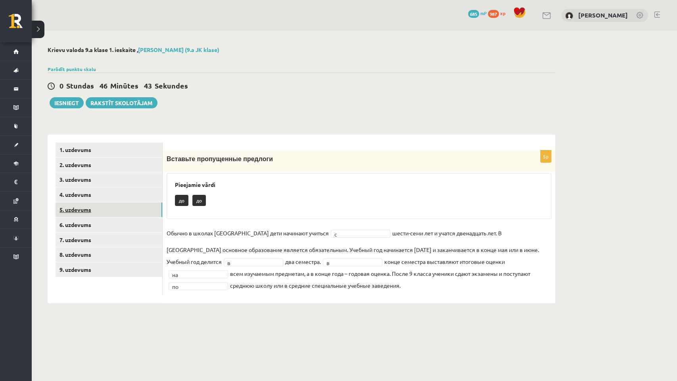
click at [119, 210] on link "5. uzdevums" at bounding box center [109, 209] width 107 height 15
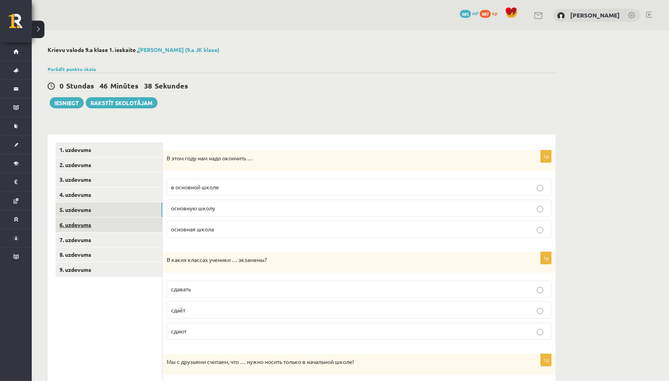
click at [133, 222] on link "6. uzdevums" at bounding box center [109, 224] width 107 height 15
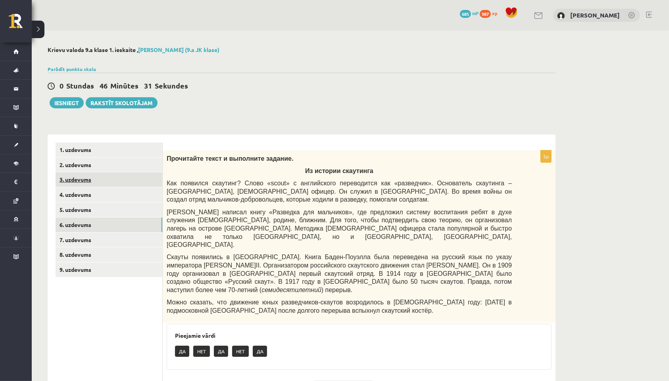
click at [79, 178] on link "3. uzdevums" at bounding box center [109, 179] width 107 height 15
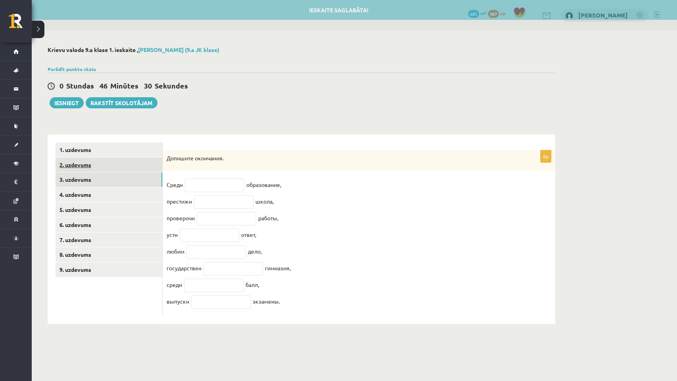
click at [82, 166] on link "2. uzdevums" at bounding box center [109, 164] width 107 height 15
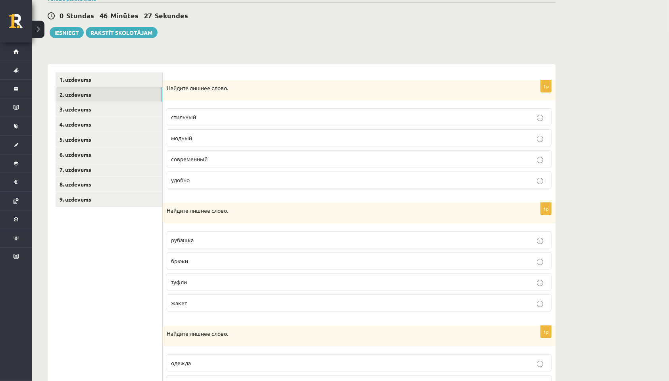
scroll to position [105, 0]
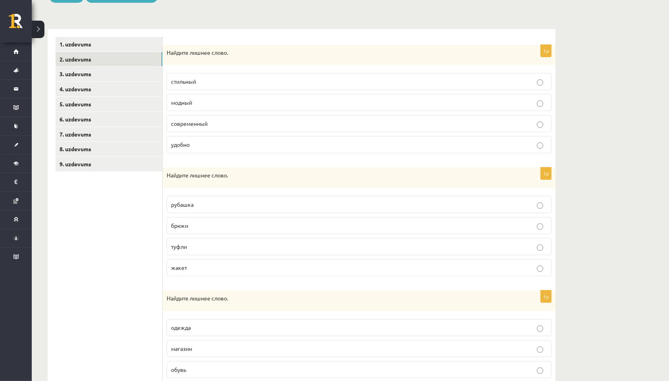
click at [310, 244] on p "туфли" at bounding box center [359, 246] width 376 height 8
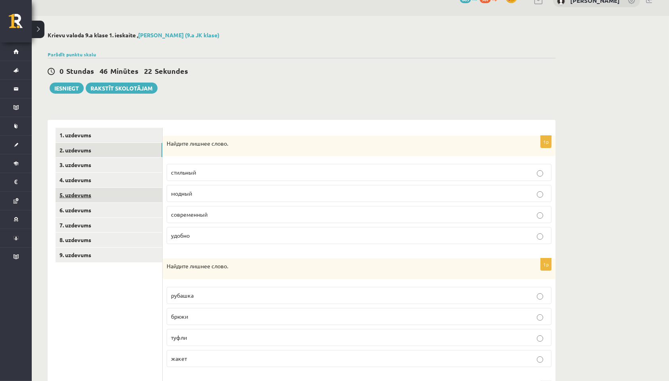
scroll to position [0, 0]
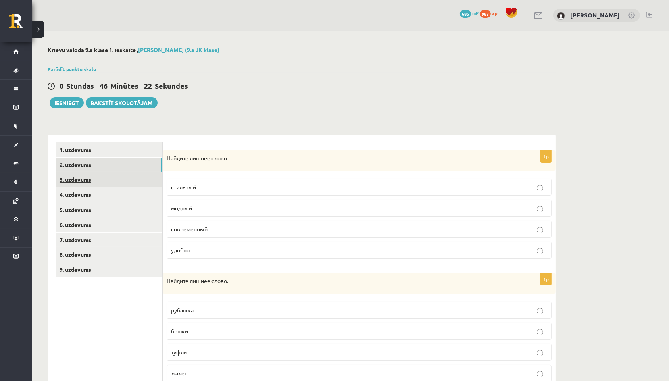
click at [111, 178] on link "3. uzdevums" at bounding box center [109, 179] width 107 height 15
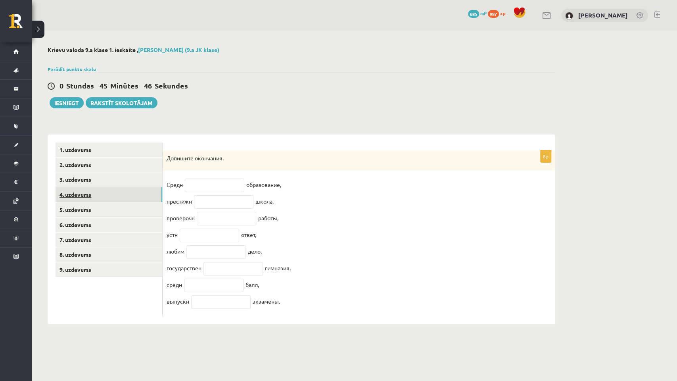
click at [119, 197] on link "4. uzdevums" at bounding box center [109, 194] width 107 height 15
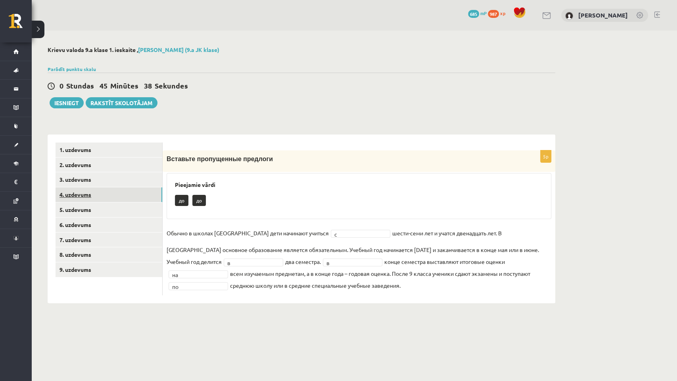
click at [125, 193] on link "4. uzdevums" at bounding box center [109, 194] width 107 height 15
click at [116, 207] on link "5. uzdevums" at bounding box center [109, 209] width 107 height 15
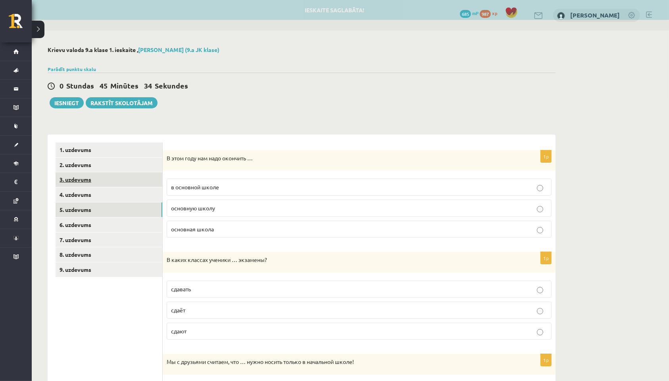
click at [125, 184] on link "3. uzdevums" at bounding box center [109, 179] width 107 height 15
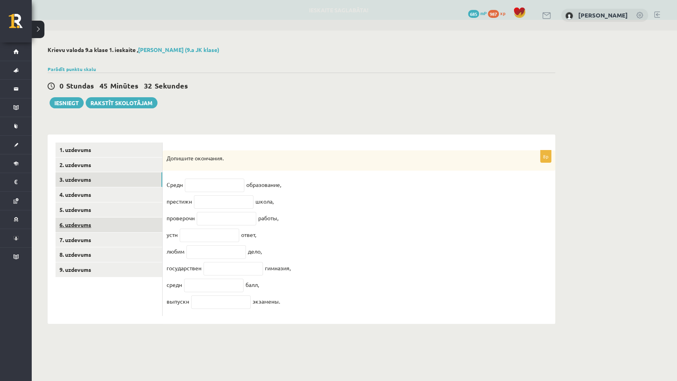
click at [117, 221] on link "6. uzdevums" at bounding box center [109, 224] width 107 height 15
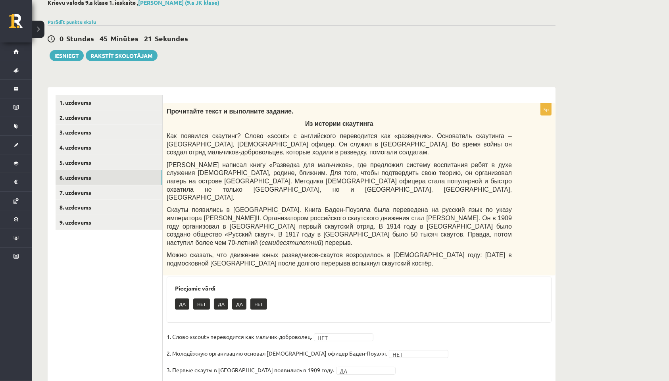
scroll to position [31, 0]
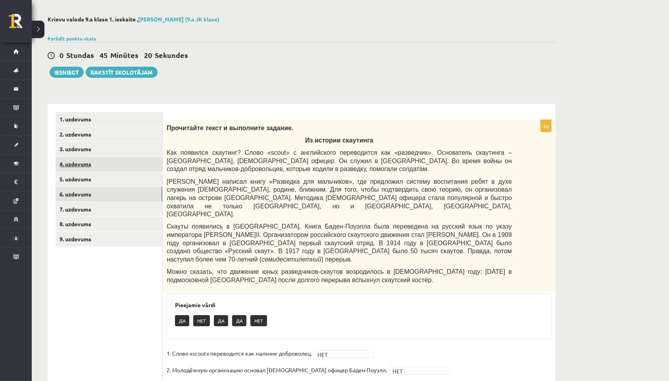
click at [138, 164] on link "4. uzdevums" at bounding box center [109, 164] width 107 height 15
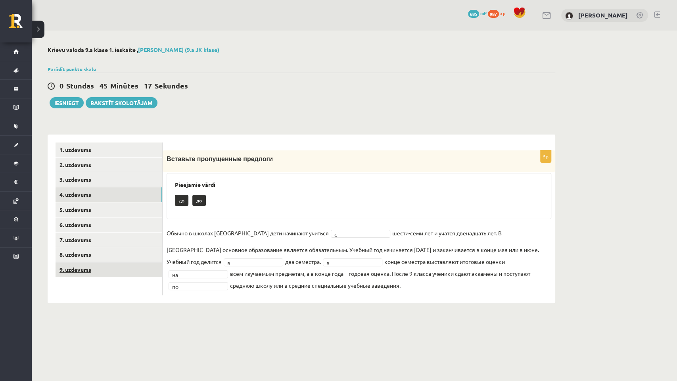
click at [102, 269] on link "9. uzdevums" at bounding box center [109, 269] width 107 height 15
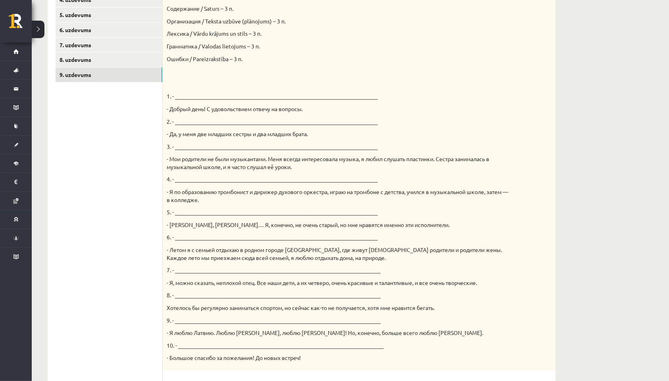
scroll to position [211, 0]
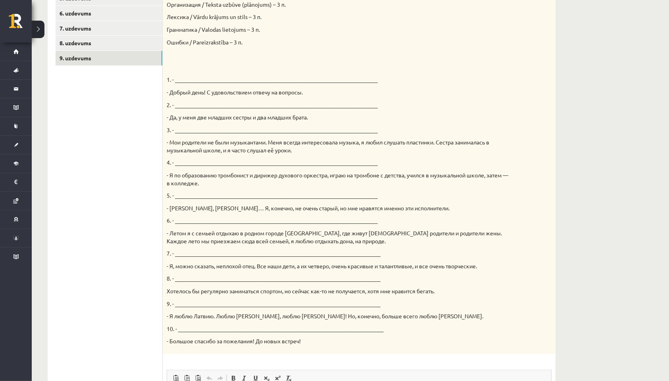
drag, startPoint x: 356, startPoint y: 185, endPoint x: 432, endPoint y: 99, distance: 115.2
drag, startPoint x: 432, startPoint y: 99, endPoint x: 436, endPoint y: 60, distance: 38.7
click at [439, 63] on div "Твой собеседник – известный латвийский музыкант Интарс Бусулис. К данным ответа…" at bounding box center [359, 146] width 393 height 415
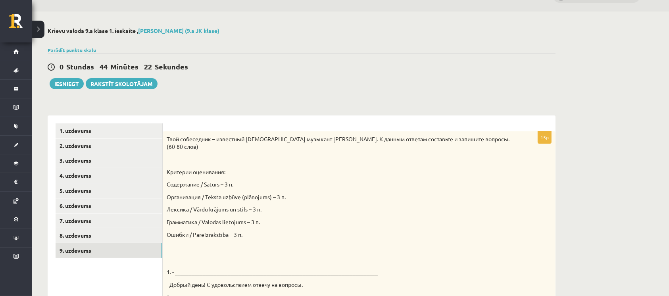
scroll to position [0, 0]
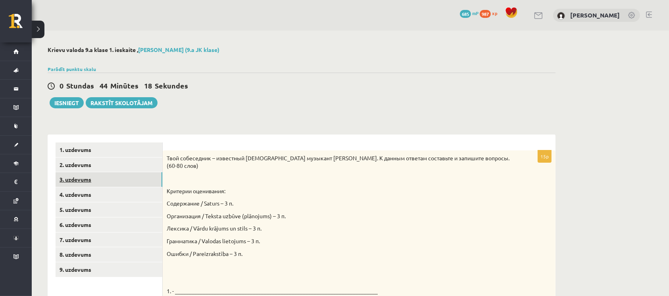
click at [104, 180] on link "3. uzdevums" at bounding box center [109, 179] width 107 height 15
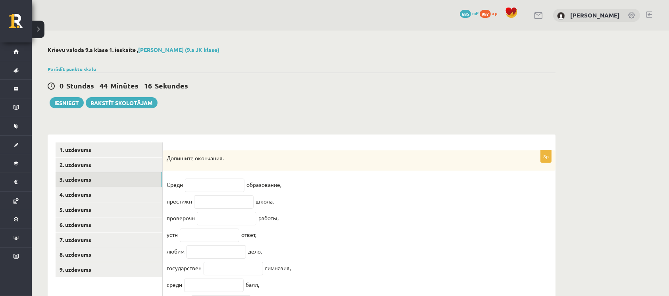
scroll to position [50, 0]
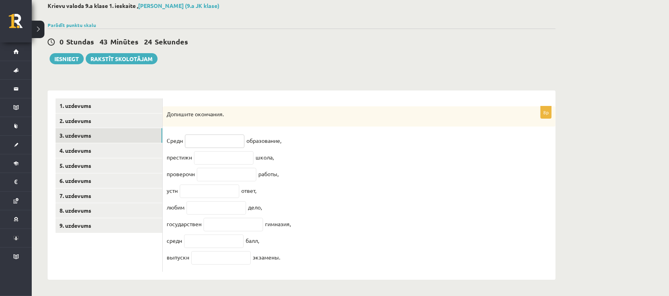
paste input "**"
type input "**"
paste input "**"
type input "**"
drag, startPoint x: 230, startPoint y: 176, endPoint x: 209, endPoint y: 174, distance: 21.2
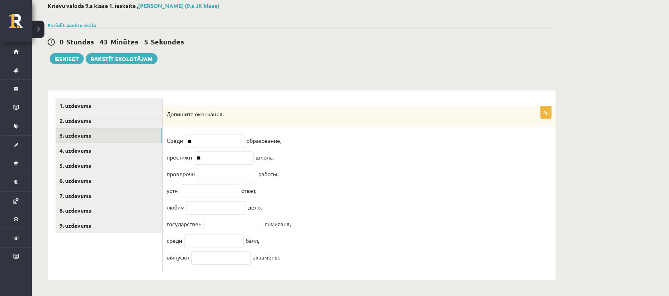
paste input "**"
type input "**"
paste input "**"
type input "**"
paste input "**"
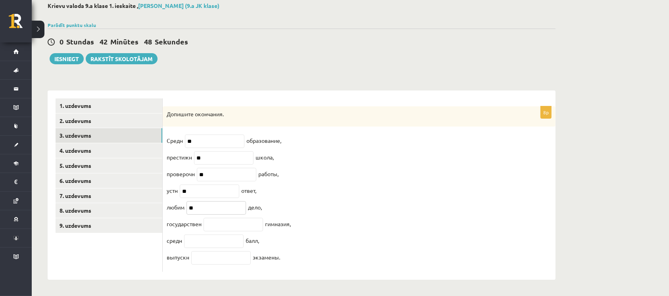
type input "**"
paste input "**"
type input "**"
paste input "**"
type input "**"
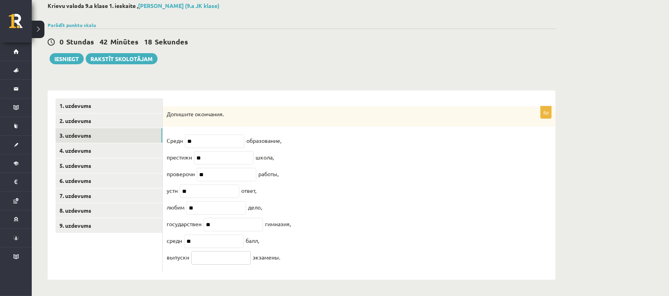
paste input "**"
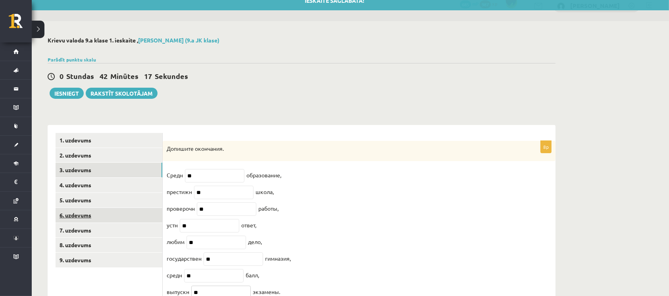
scroll to position [0, 0]
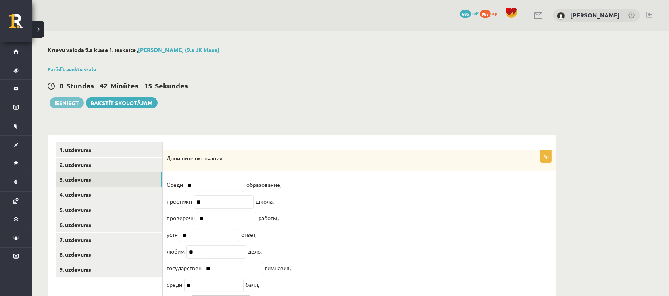
type input "**"
click at [61, 101] on button "Iesniegt" at bounding box center [67, 102] width 34 height 11
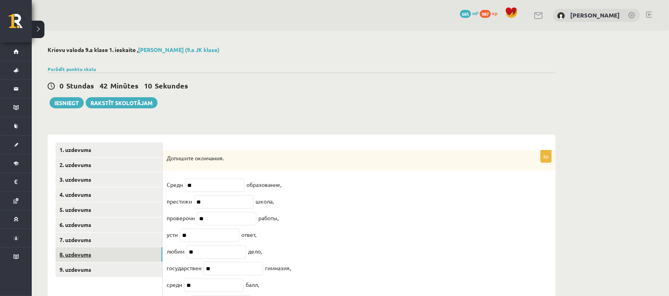
click at [131, 251] on link "8. uzdevums" at bounding box center [109, 254] width 107 height 15
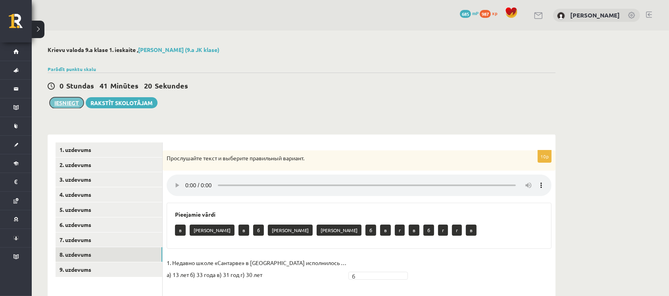
click at [57, 102] on button "Iesniegt" at bounding box center [67, 102] width 34 height 11
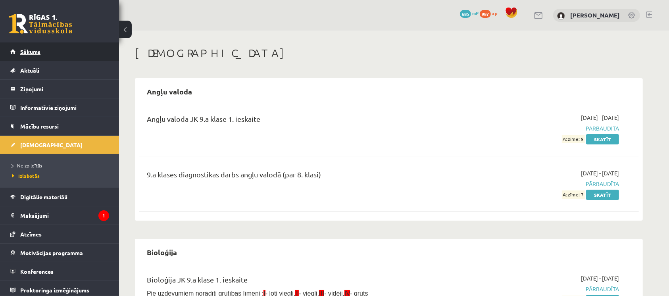
click at [25, 50] on span "Sākums" at bounding box center [30, 51] width 20 height 7
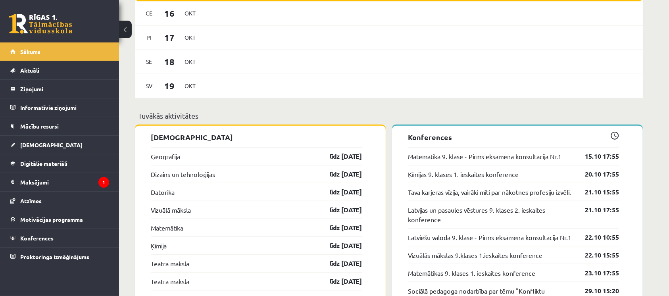
scroll to position [740, 0]
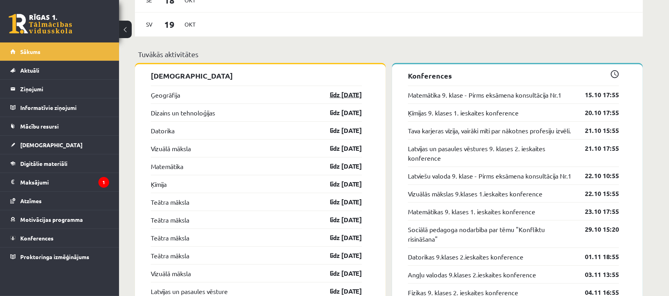
click at [337, 94] on link "līdz [DATE]" at bounding box center [339, 95] width 46 height 10
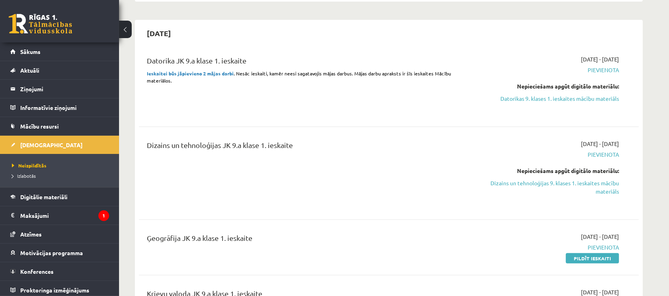
scroll to position [159, 0]
